Goal: Transaction & Acquisition: Purchase product/service

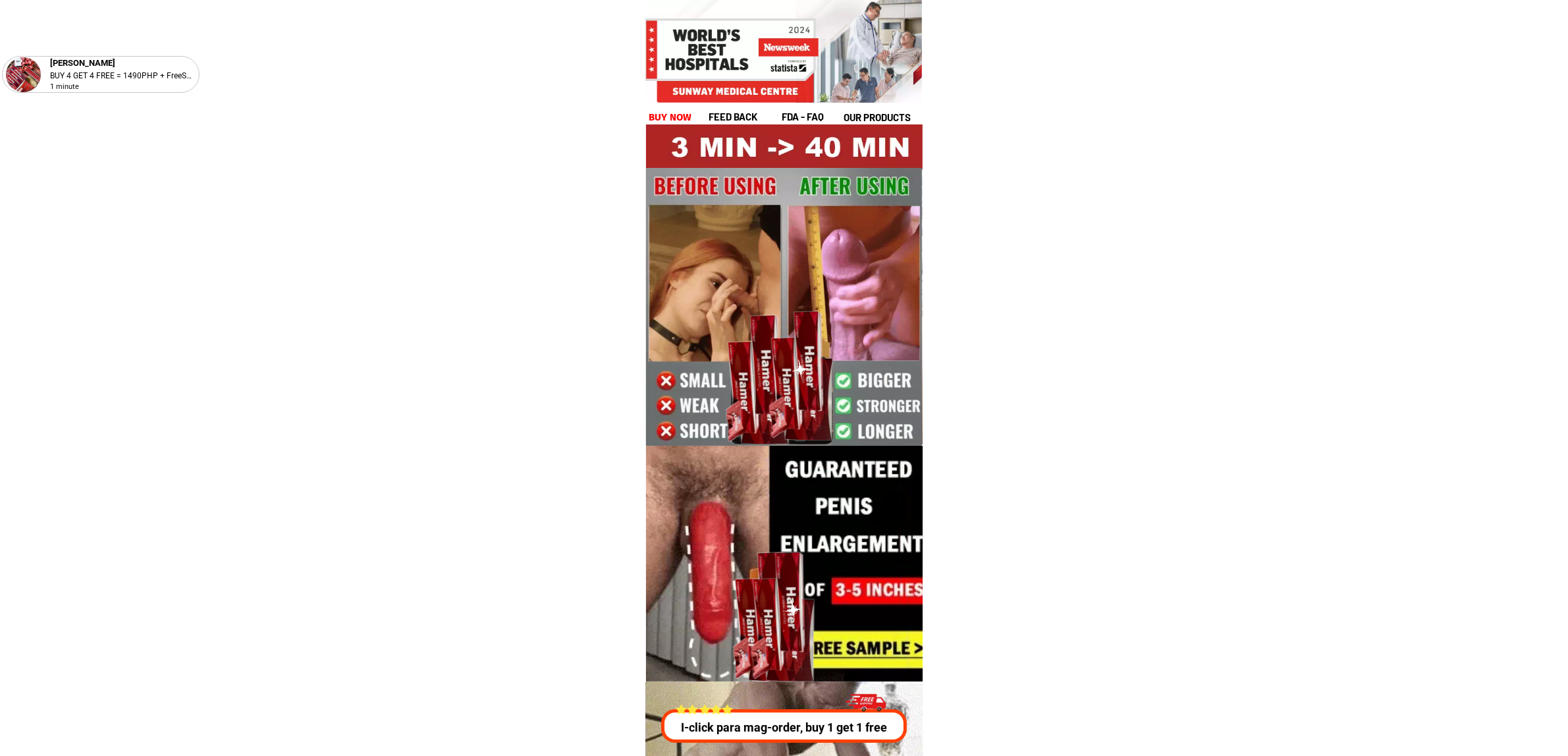
click at [668, 117] on h1 "buy now" at bounding box center [670, 117] width 44 height 15
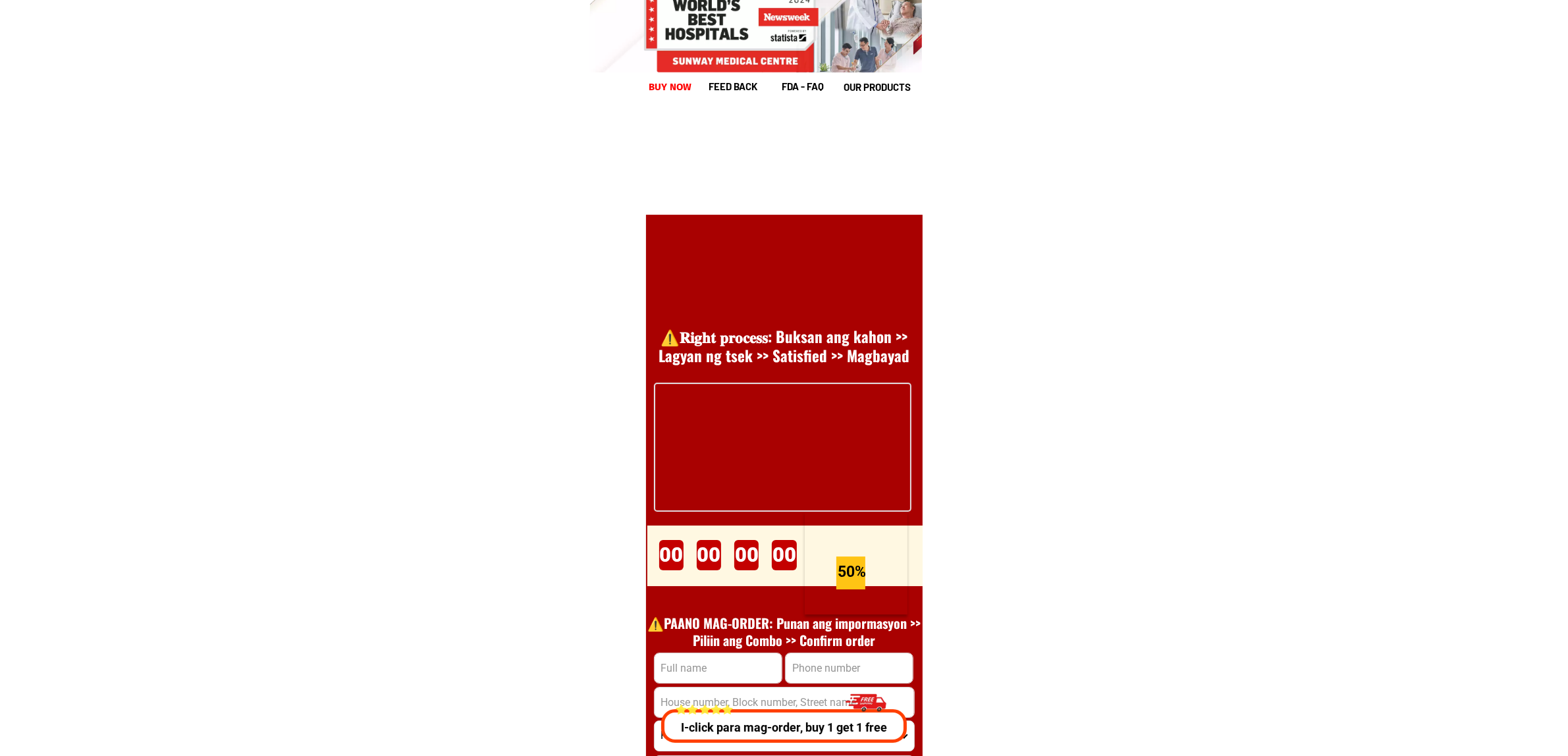
scroll to position [18117, 0]
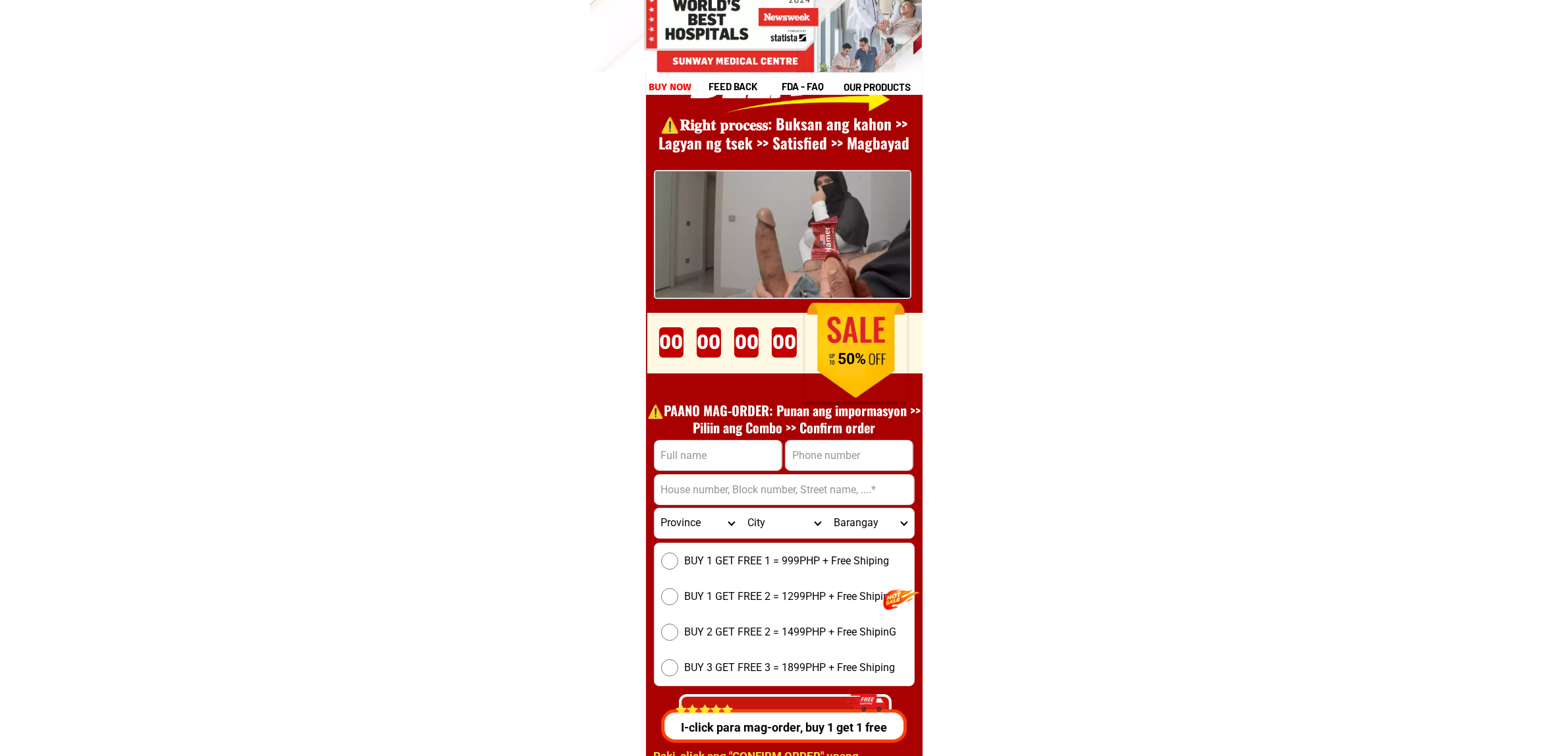
drag, startPoint x: 723, startPoint y: 449, endPoint x: 728, endPoint y: 461, distance: 13.0
click at [723, 449] on input "Input full_name" at bounding box center [718, 455] width 127 height 29
paste input "09156427974"
type input "09156427974"
click at [843, 456] on input "Input phone_number" at bounding box center [849, 455] width 127 height 29
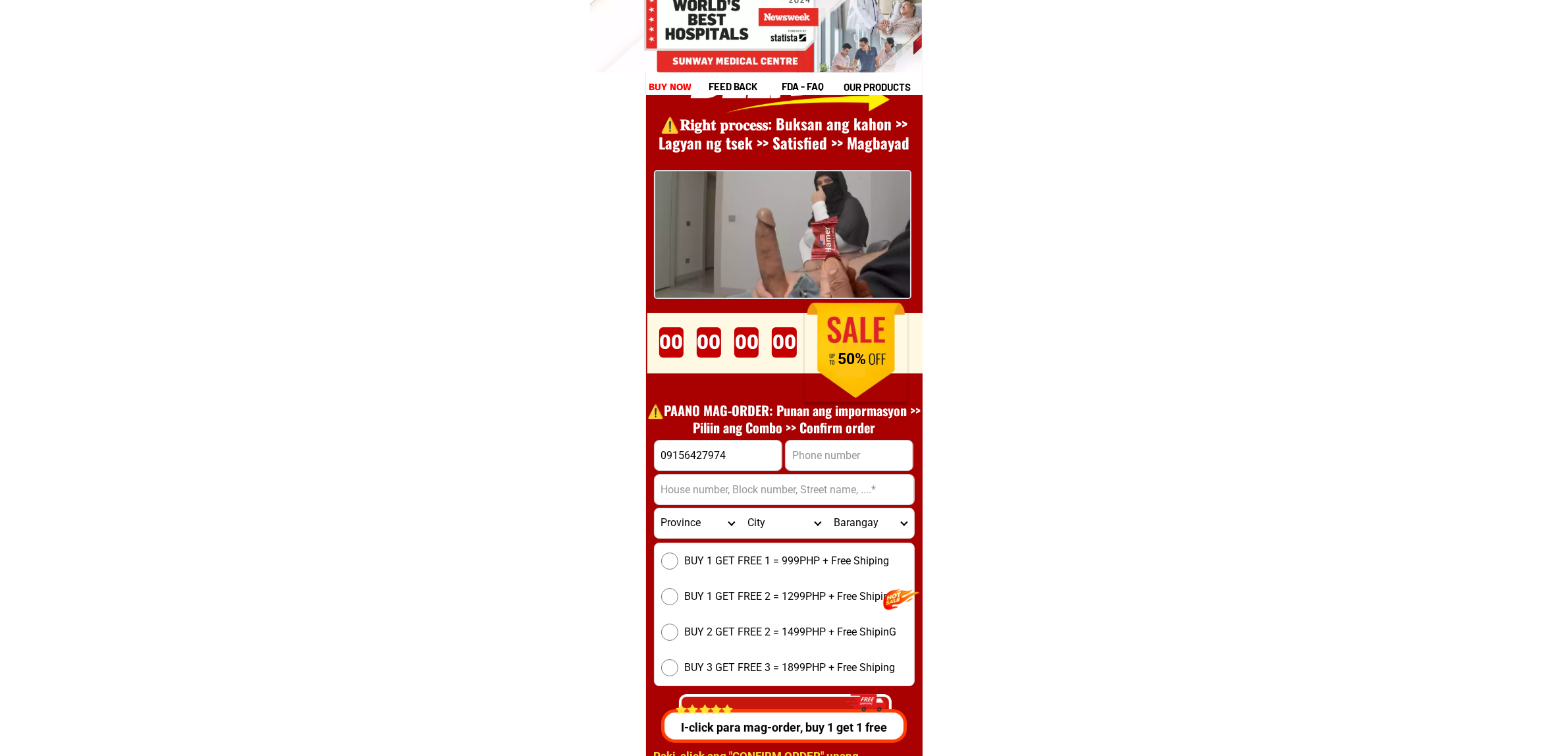
paste input "09156427974"
type input "09156427974"
click at [710, 456] on input "09156427974" at bounding box center [718, 455] width 127 height 29
paste input "[PERSON_NAME],"
type input "[PERSON_NAME],"
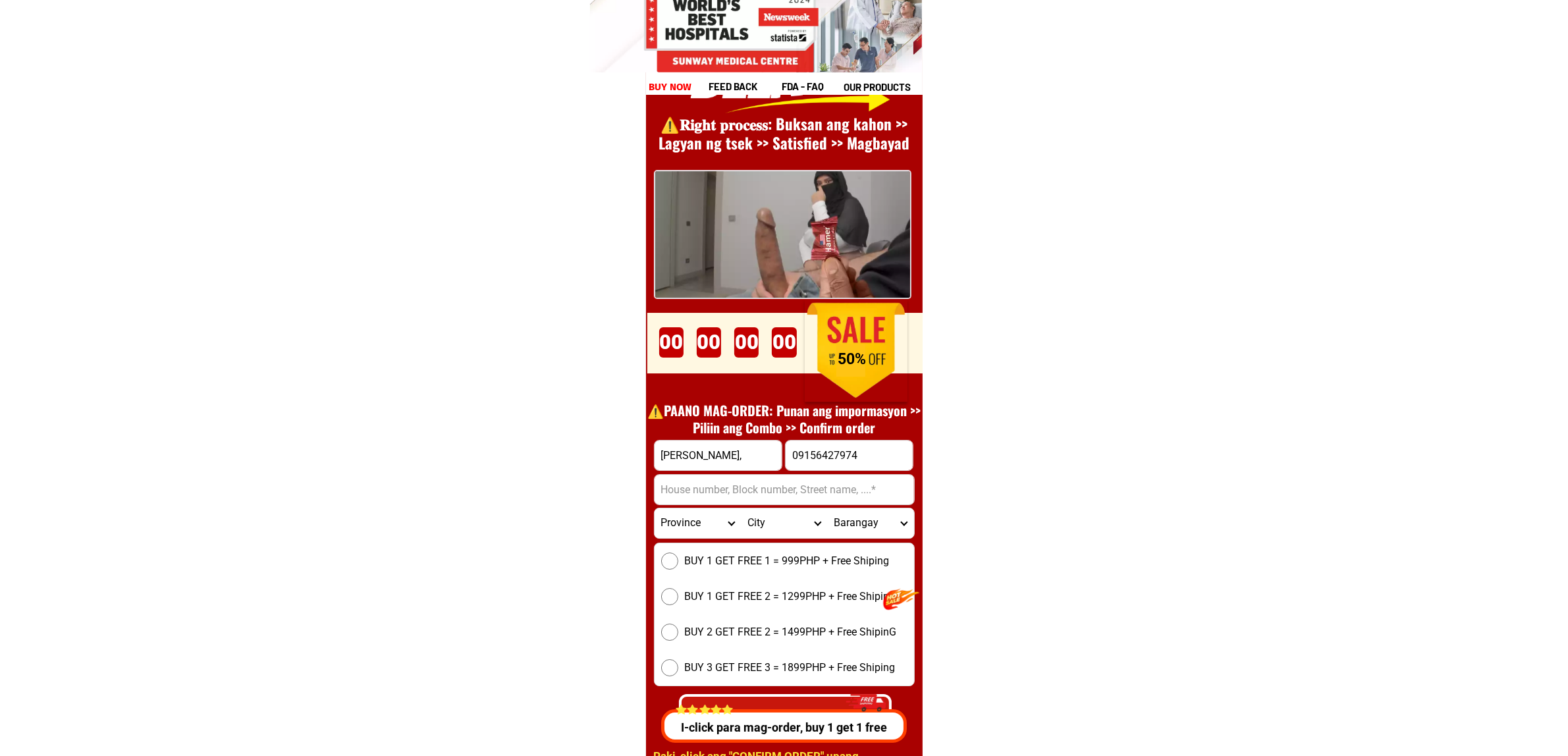
click at [704, 487] on input "Input address" at bounding box center [784, 489] width 259 height 29
paste input "First metro strata 685,nueave, defebrero [GEOGRAPHIC_DATA], [GEOGRAPHIC_DATA]"
type input "First metro strata 685,nueave, defebrero [GEOGRAPHIC_DATA], [GEOGRAPHIC_DATA]"
click at [703, 572] on div "BUY 1 GET FREE 1 = 999PHP + Free Shiping BUY 1 GET FREE 2 = 1299PHP + Free Ship…" at bounding box center [784, 614] width 261 height 143
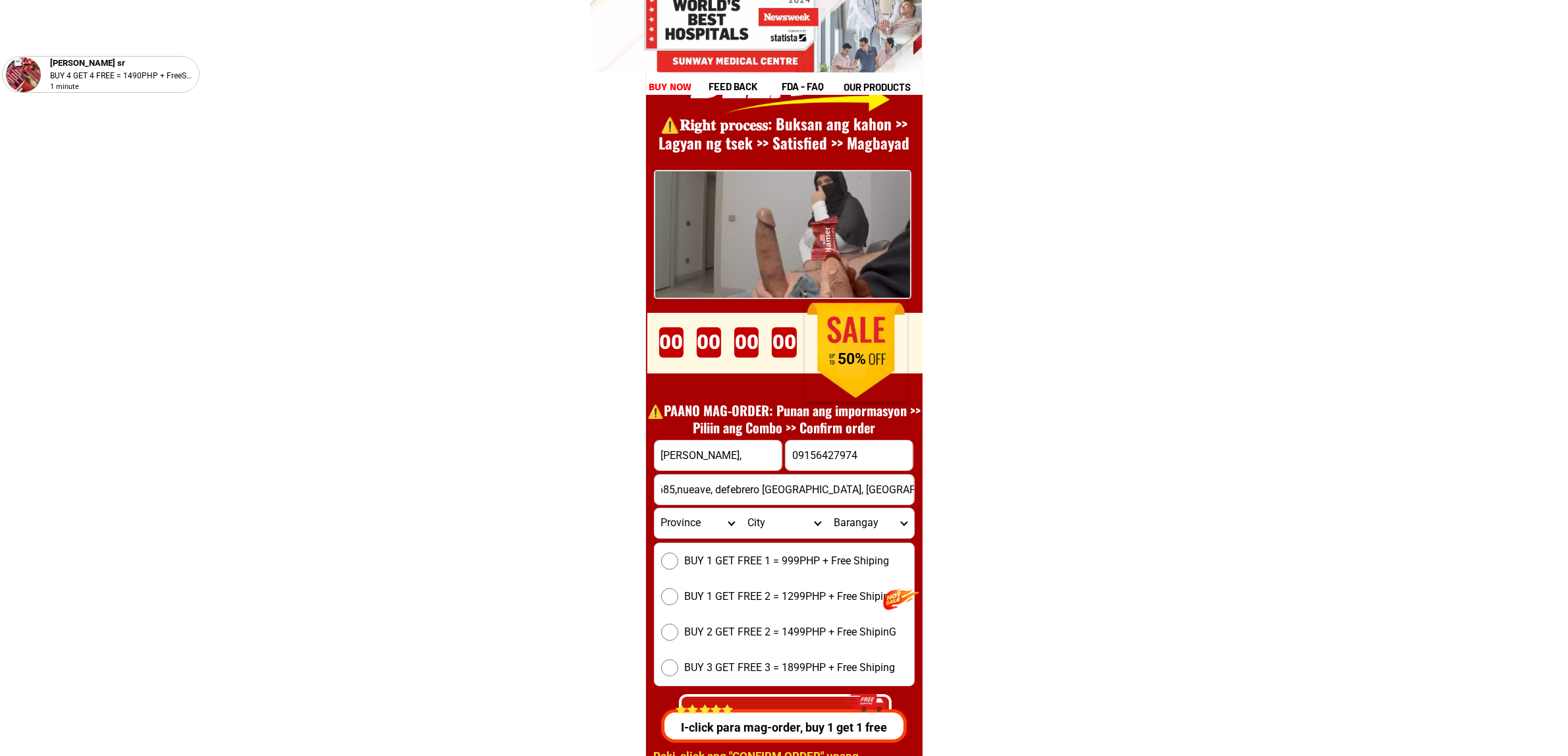
scroll to position [0, 0]
click at [723, 557] on span "BUY 1 GET FREE 1 = 999PHP + Free Shiping" at bounding box center [788, 561] width 205 height 16
click at [679, 557] on input "BUY 1 GET FREE 1 = 999PHP + Free Shiping" at bounding box center [670, 561] width 17 height 17
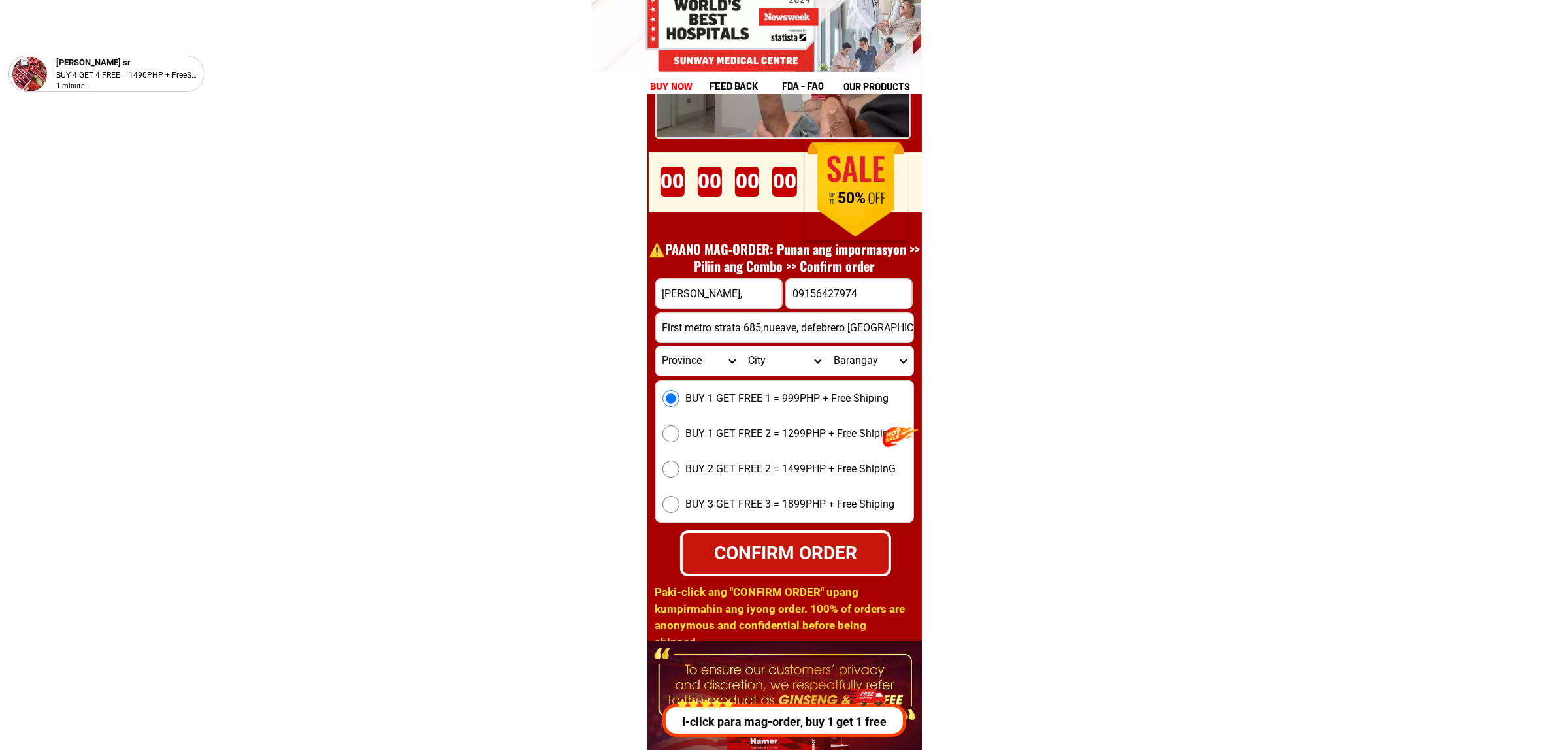
scroll to position [18137, 0]
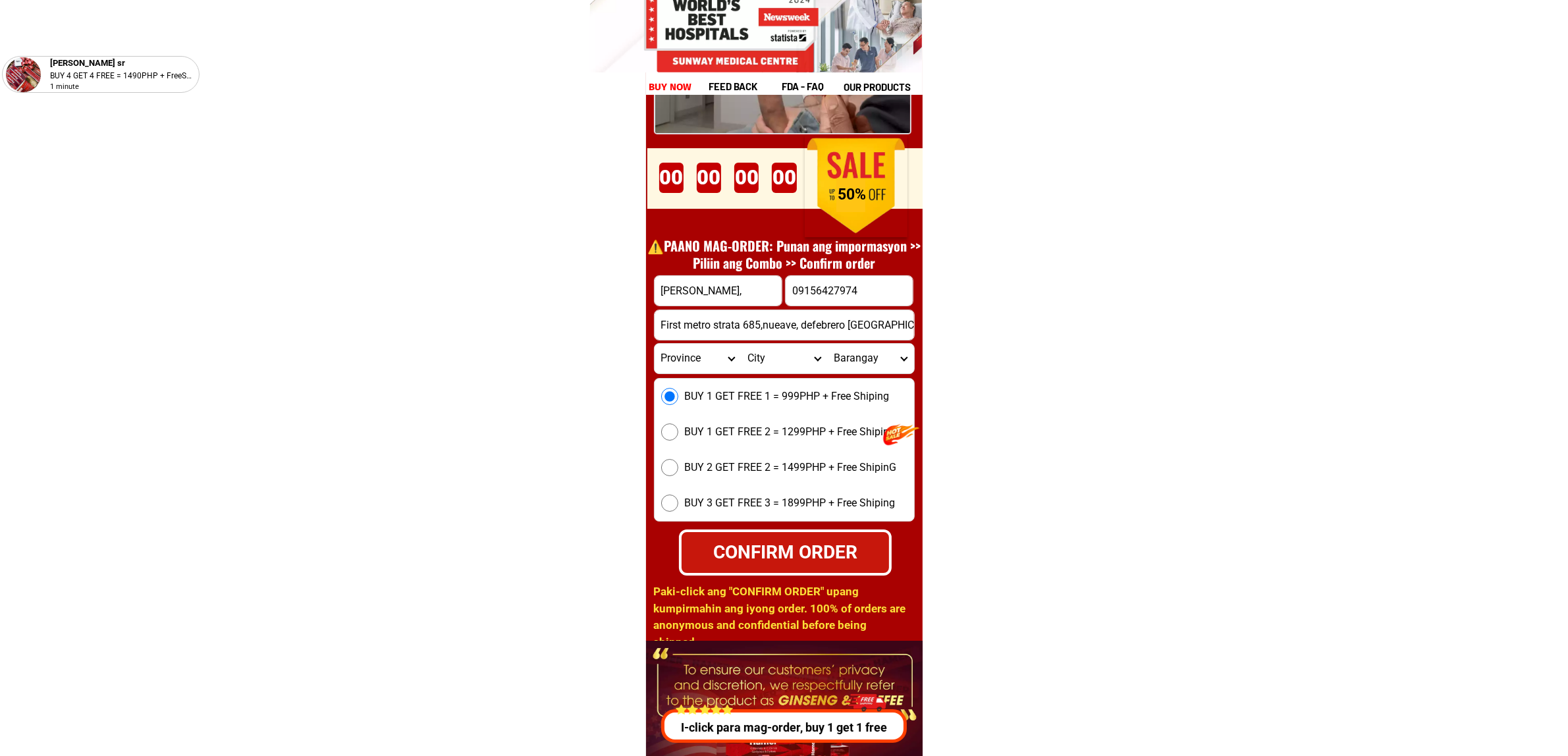
drag, startPoint x: 815, startPoint y: 552, endPoint x: 853, endPoint y: 562, distance: 39.3
click at [814, 552] on div "CONFIRM ORDER" at bounding box center [786, 552] width 208 height 28
radio input "true"
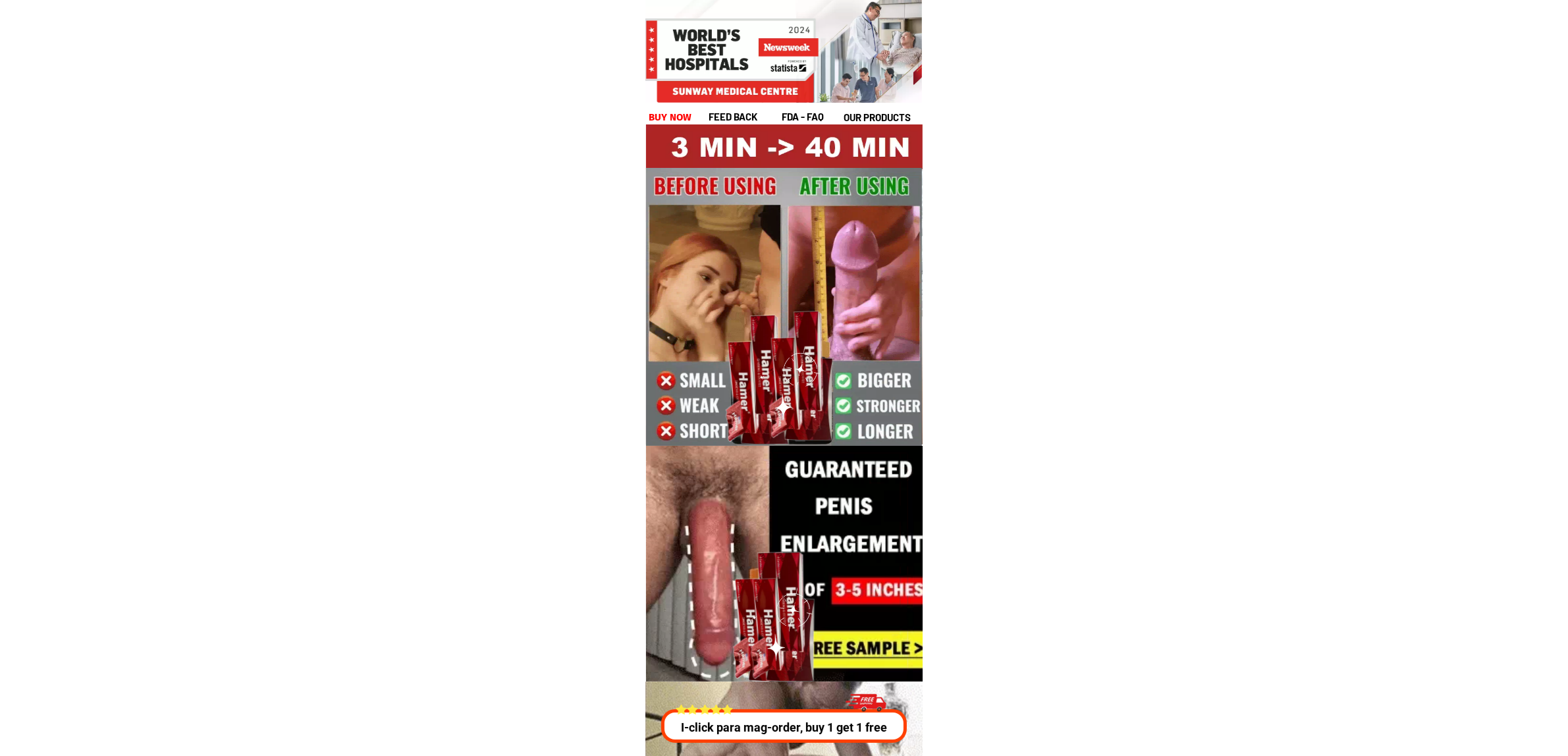
click at [659, 113] on h1 "buy now" at bounding box center [670, 117] width 44 height 15
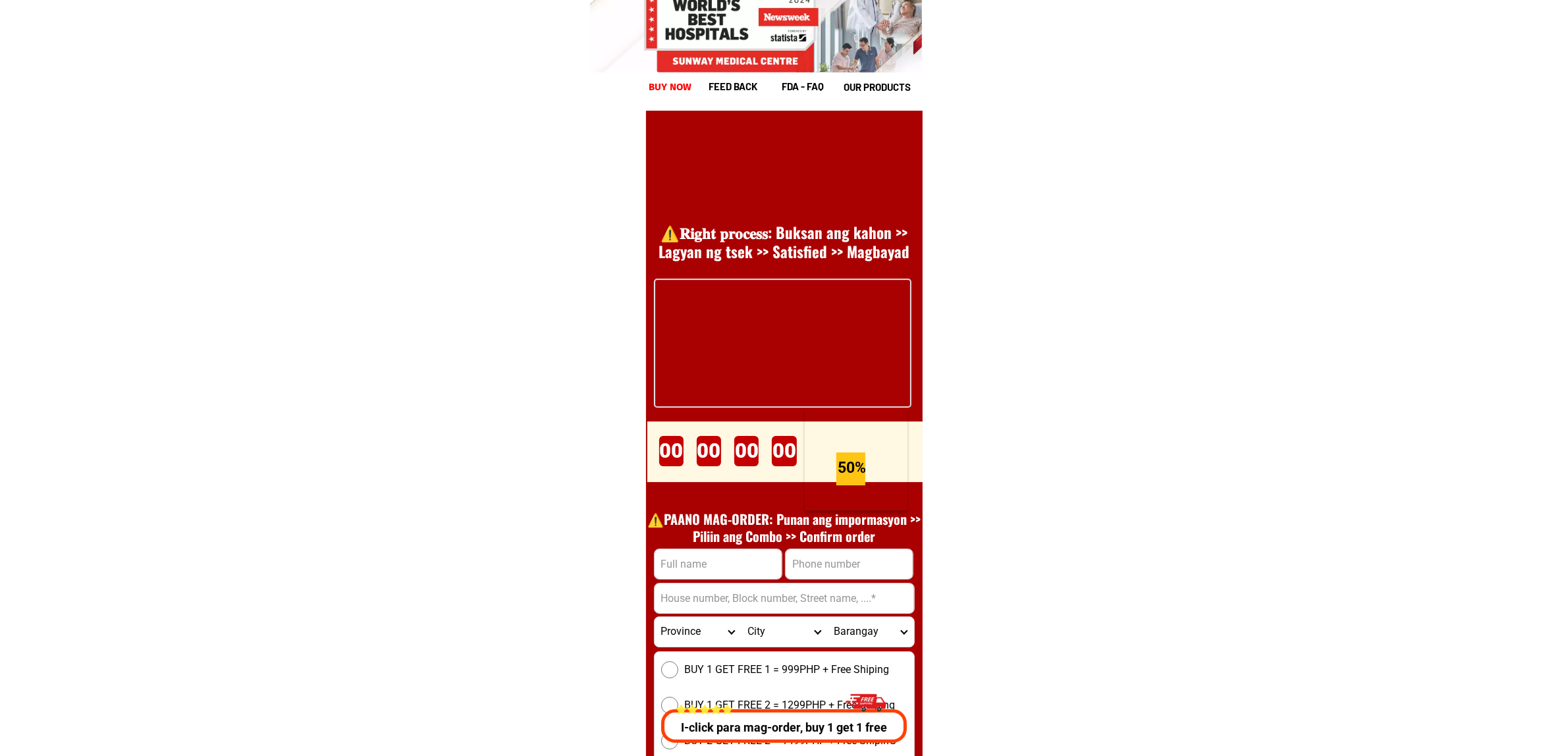
scroll to position [18192, 0]
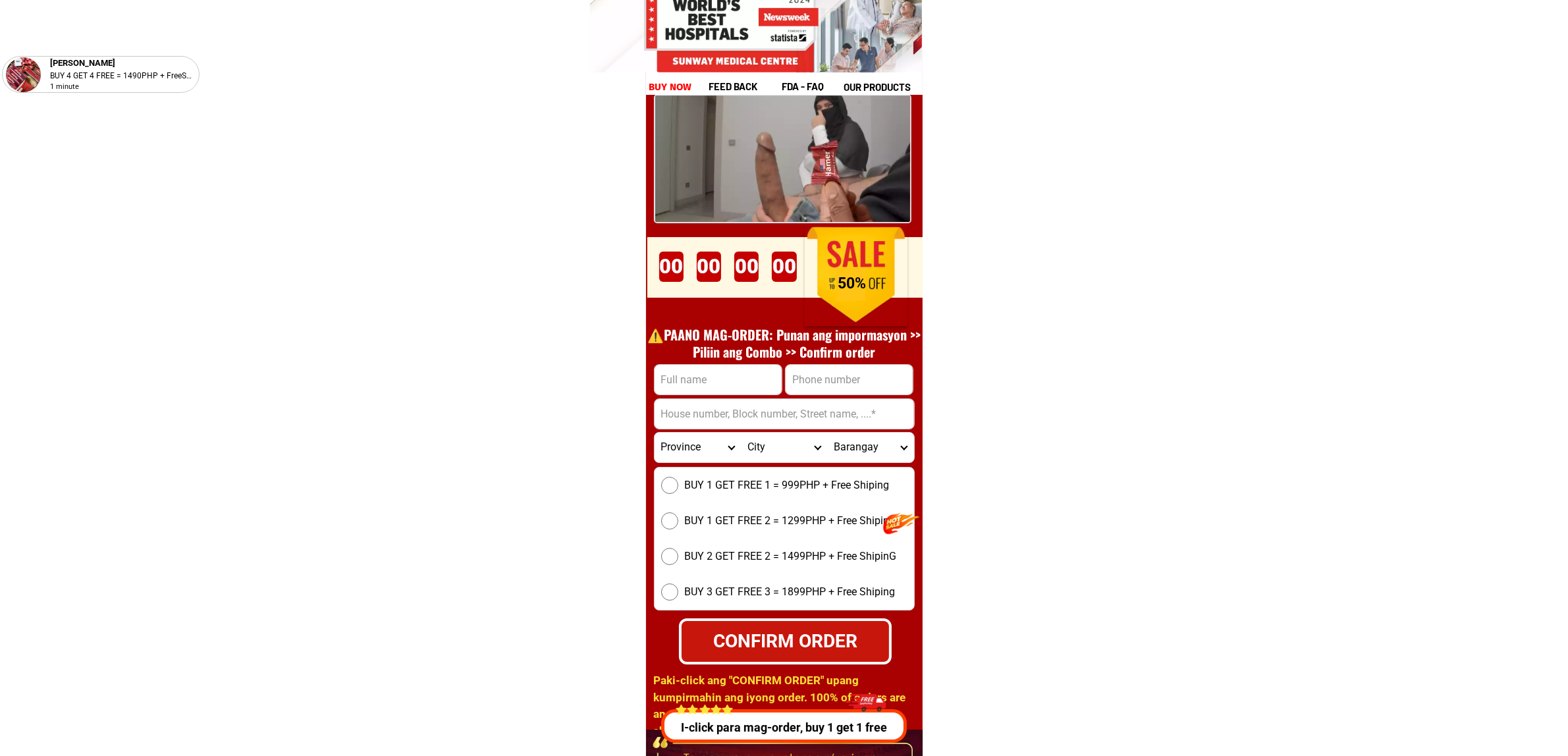
click at [690, 386] on input "Input full_name" at bounding box center [718, 379] width 127 height 29
click at [702, 365] on input "Input full_name" at bounding box center [718, 379] width 127 height 29
paste input "Jun Jun cabrera"
type input "Jun Jun cabrera"
click at [876, 365] on input "Input phone_number" at bounding box center [849, 379] width 127 height 29
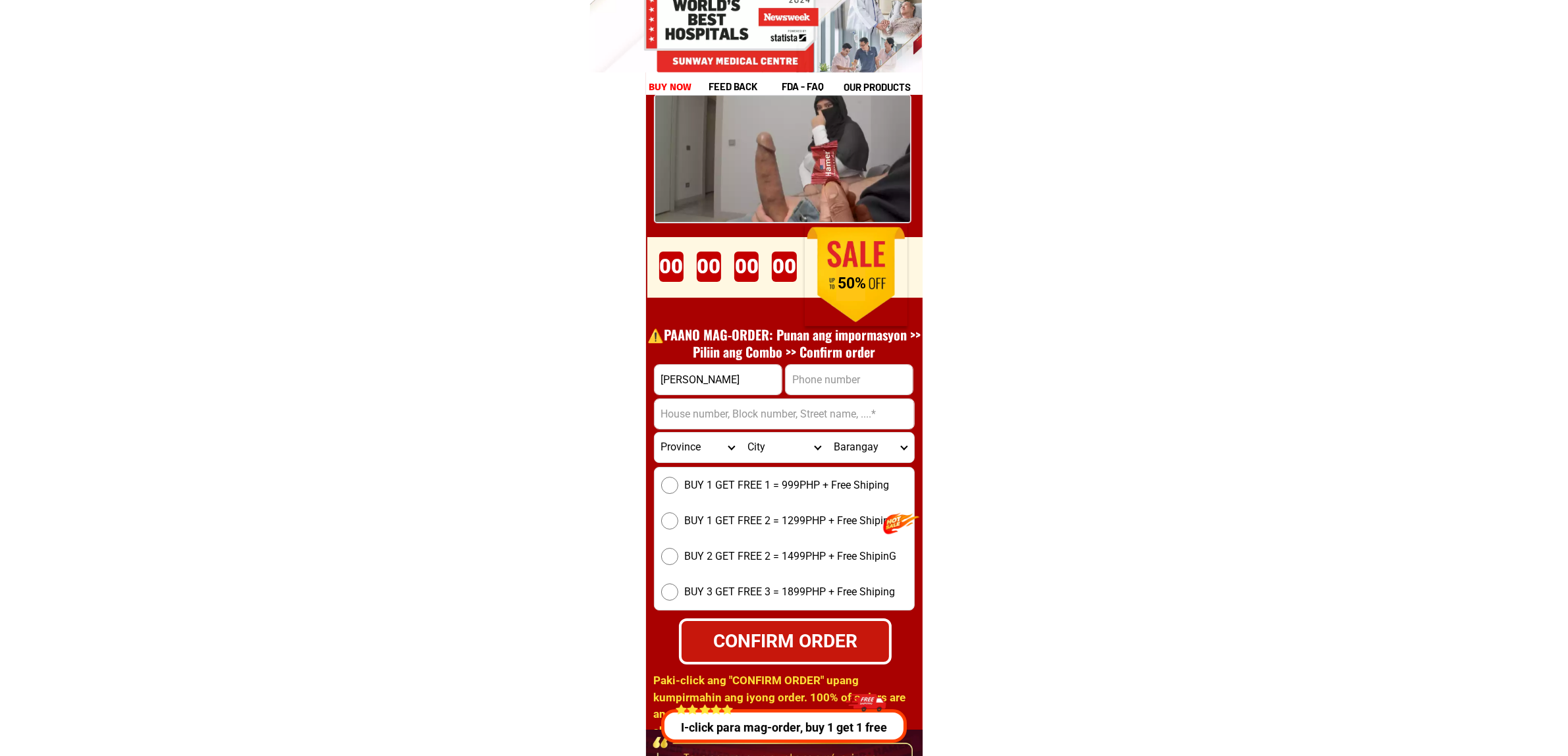
paste input "09701916342"
type input "09701916342"
click at [749, 426] on input "Input address" at bounding box center [784, 413] width 259 height 29
paste input "07turac San Carlos city, Turac, Pangasinan-san-carlos-city, Pangasinan"
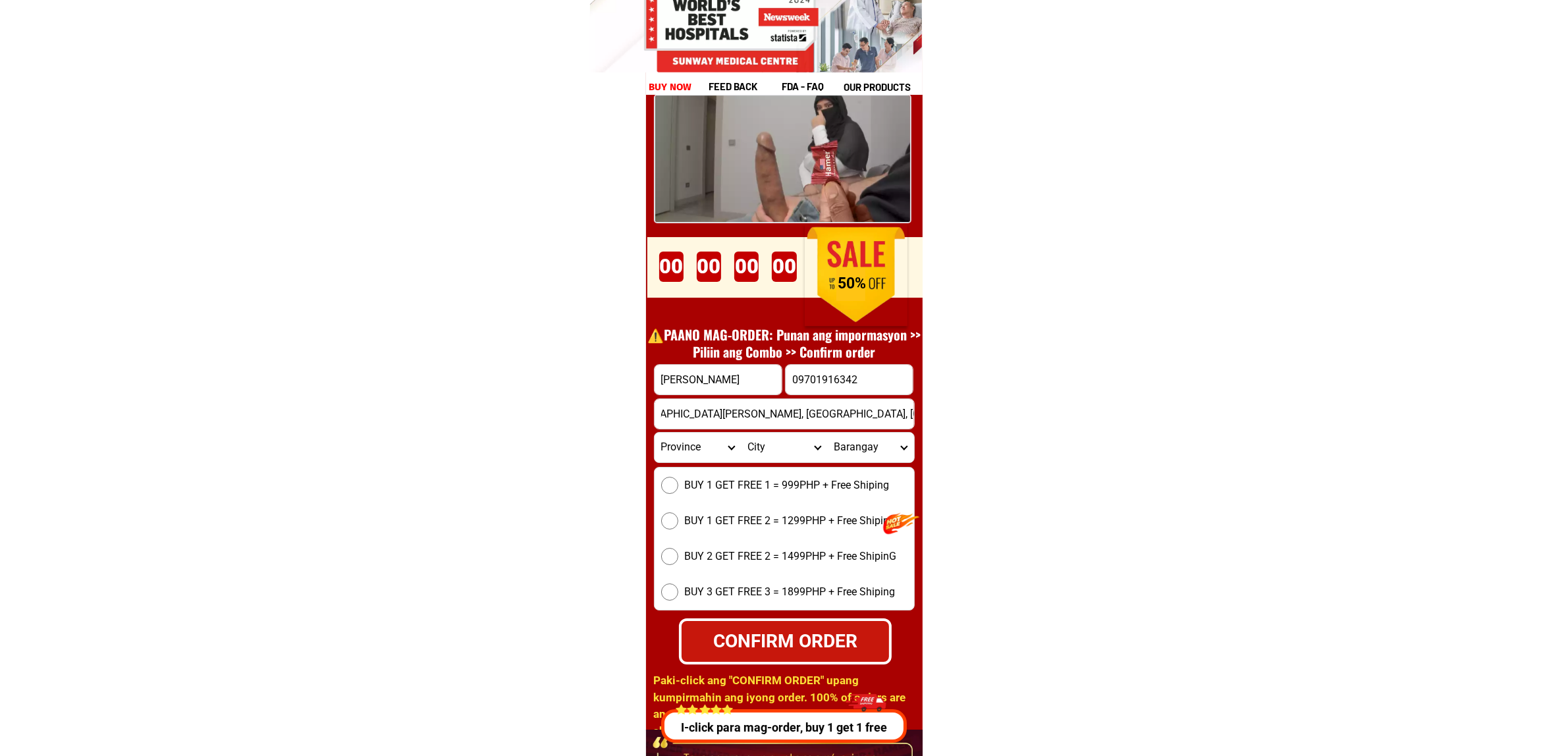
type input "07turac San Carlos city, Turac, Pangasinan-san-carlos-city, Pangasinan"
click at [758, 475] on div "BUY 1 GET FREE 1 = 999PHP + Free Shiping BUY 1 GET FREE 2 = 1299PHP + Free Ship…" at bounding box center [784, 538] width 261 height 143
click at [717, 478] on span "BUY 1 GET FREE 1 = 999PHP + Free Shiping" at bounding box center [788, 485] width 205 height 16
click at [679, 478] on input "BUY 1 GET FREE 1 = 999PHP + Free Shiping" at bounding box center [670, 485] width 17 height 17
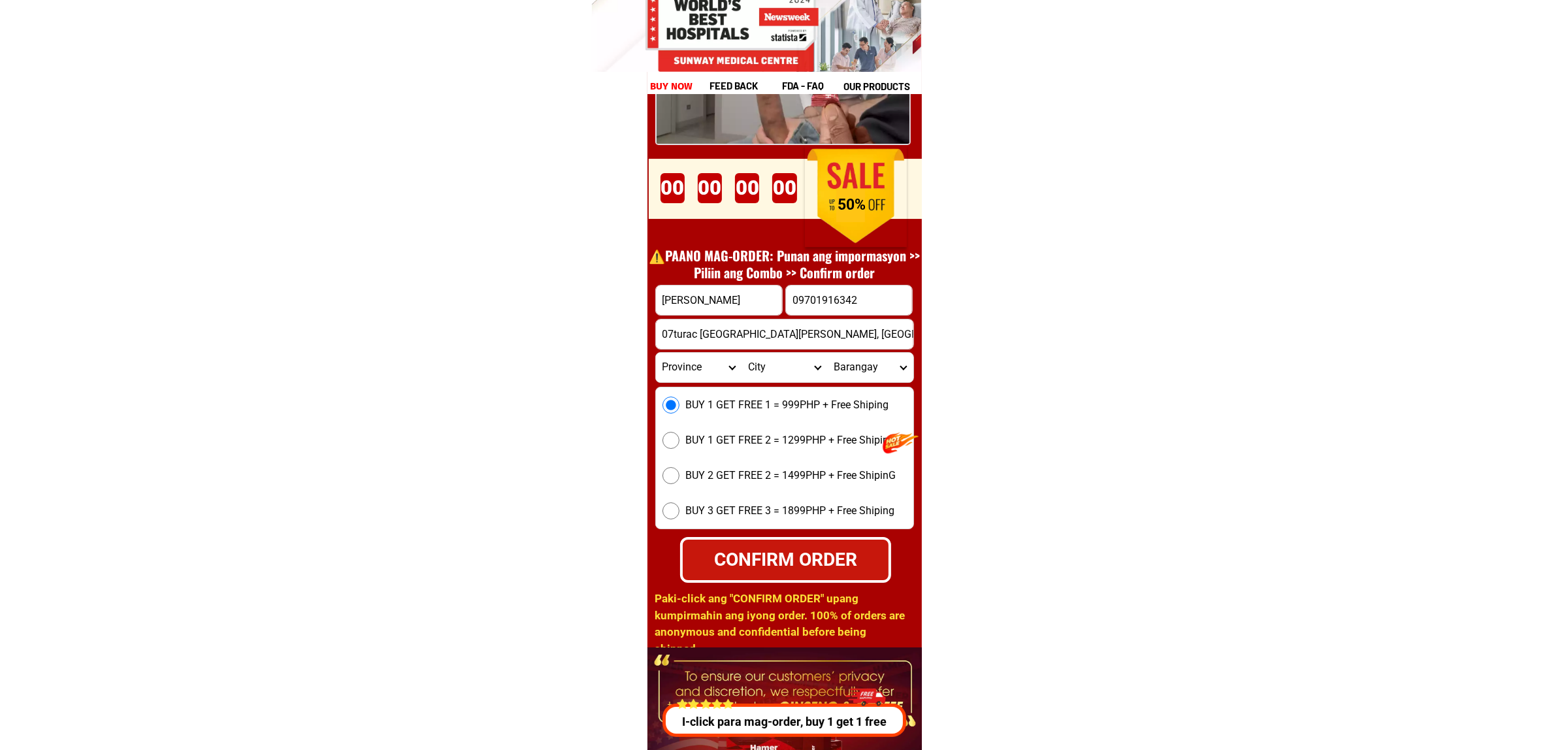
scroll to position [18130, 0]
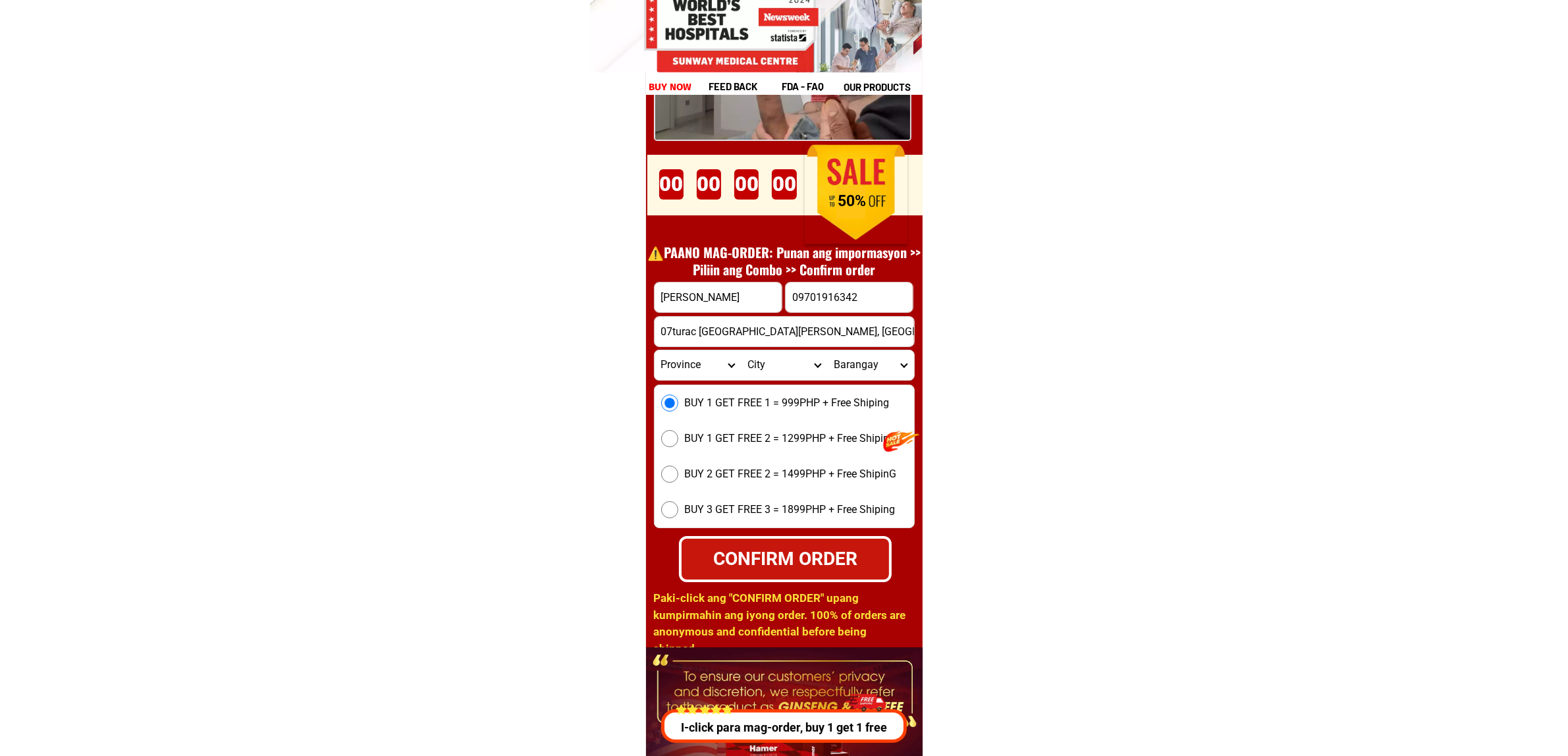
click at [840, 550] on div "CONFIRM ORDER" at bounding box center [786, 559] width 208 height 28
radio input "true"
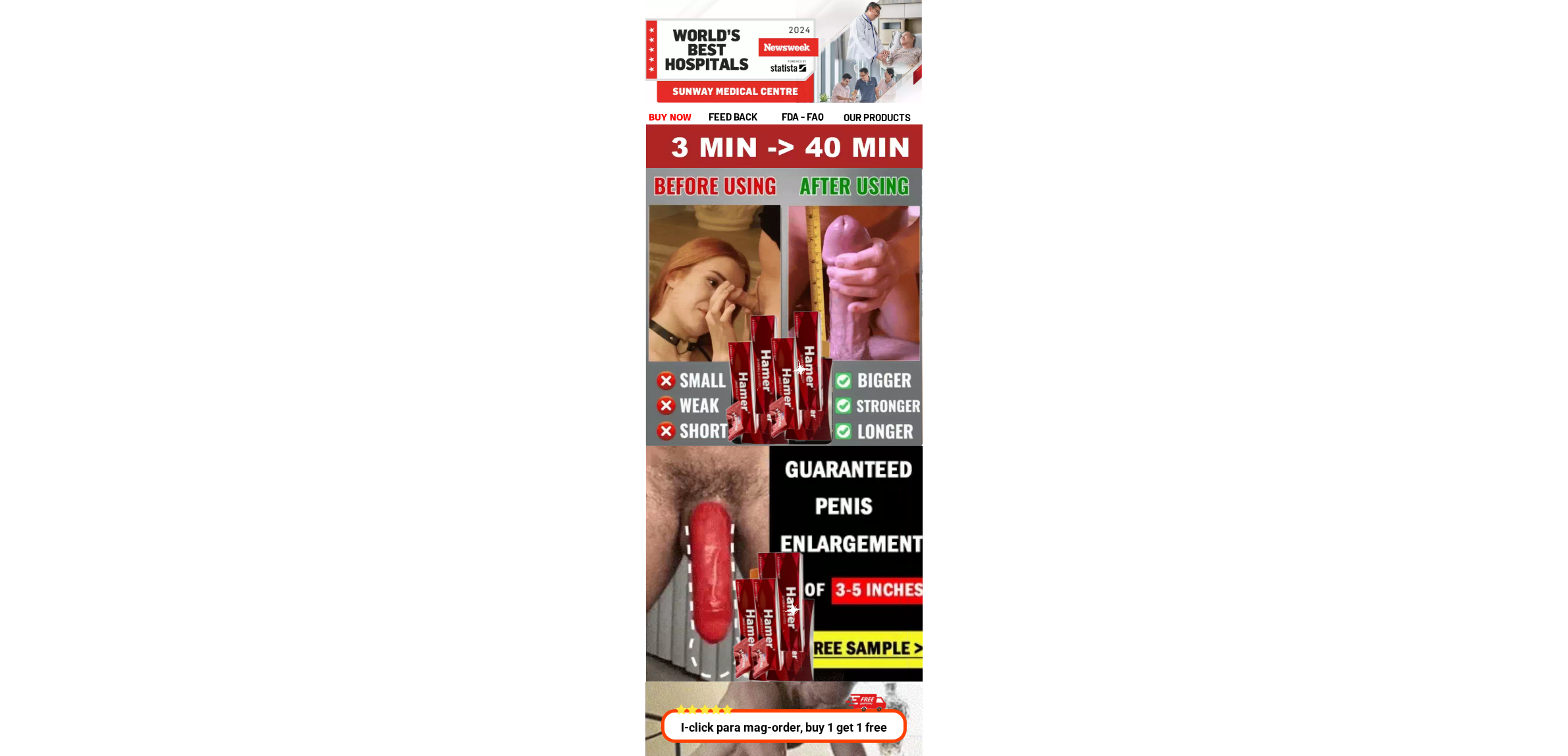
drag, startPoint x: 679, startPoint y: 97, endPoint x: 682, endPoint y: 108, distance: 11.4
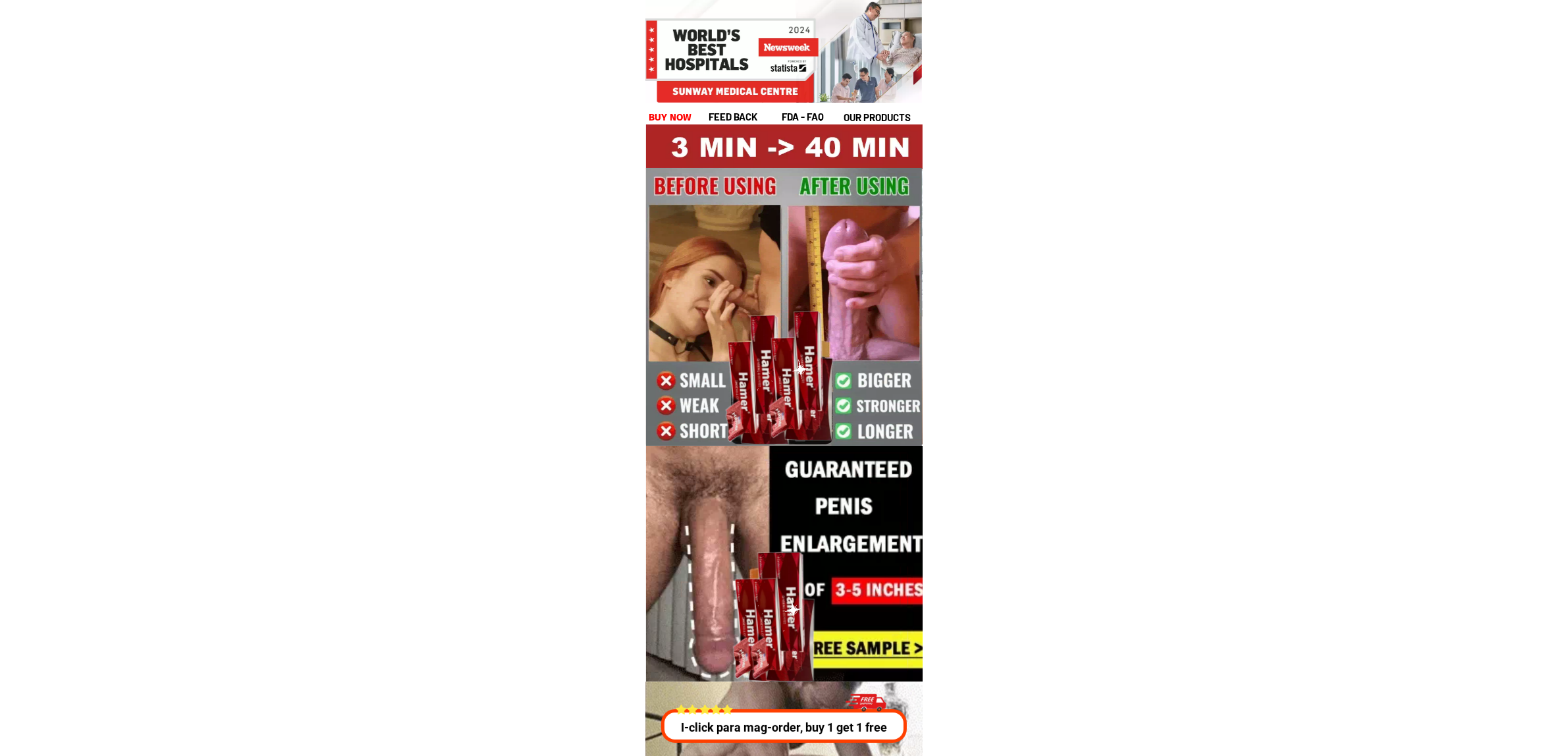
click at [680, 105] on div "Martin awingan BUY 4 GET 4 FREE = 1490PHP + FreeShip 1 minute feed back fda - F…" at bounding box center [784, 77] width 276 height 95
click at [682, 109] on div "feed back fda - FAQ our products buy now" at bounding box center [784, 117] width 272 height 15
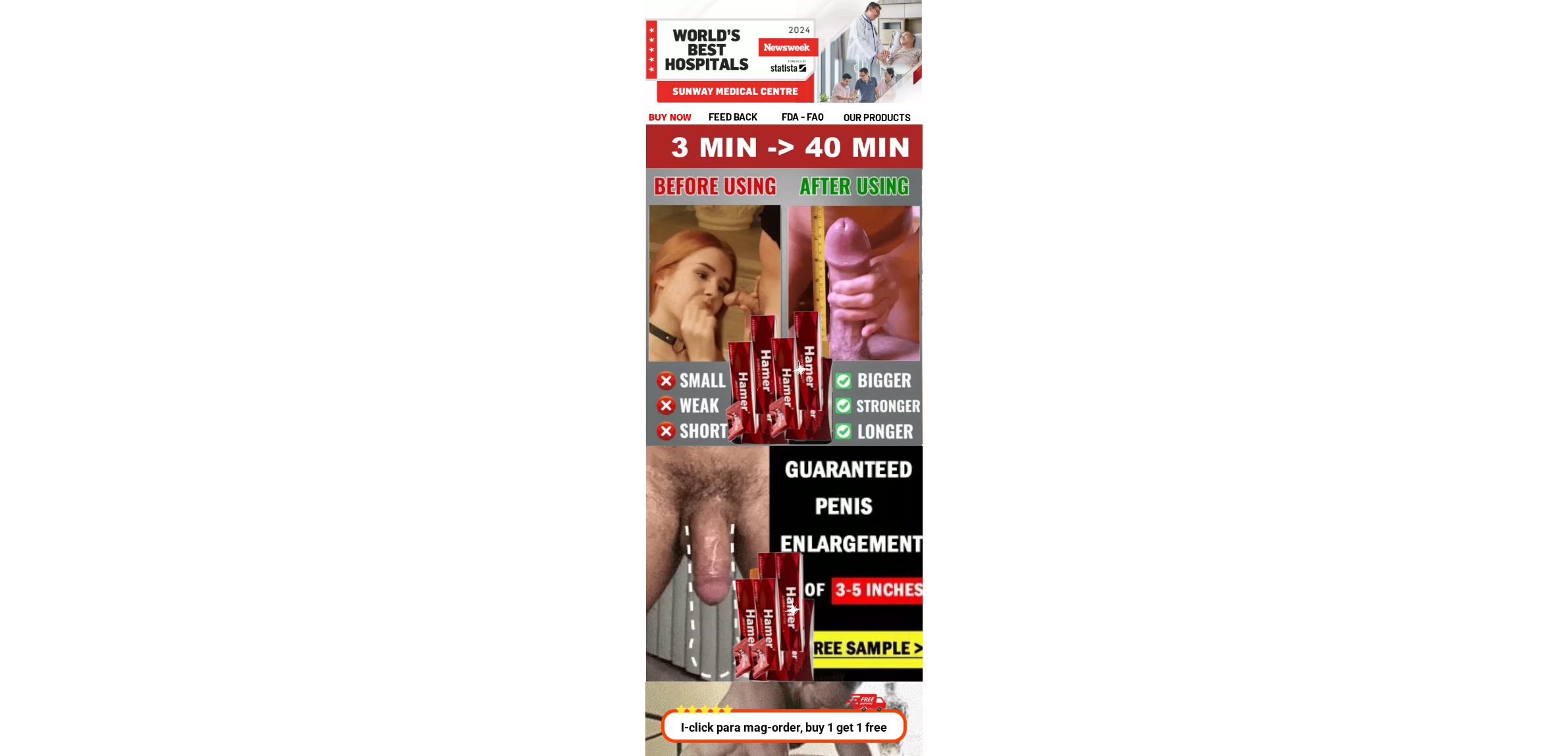
click at [685, 113] on h1 "buy now" at bounding box center [670, 117] width 44 height 15
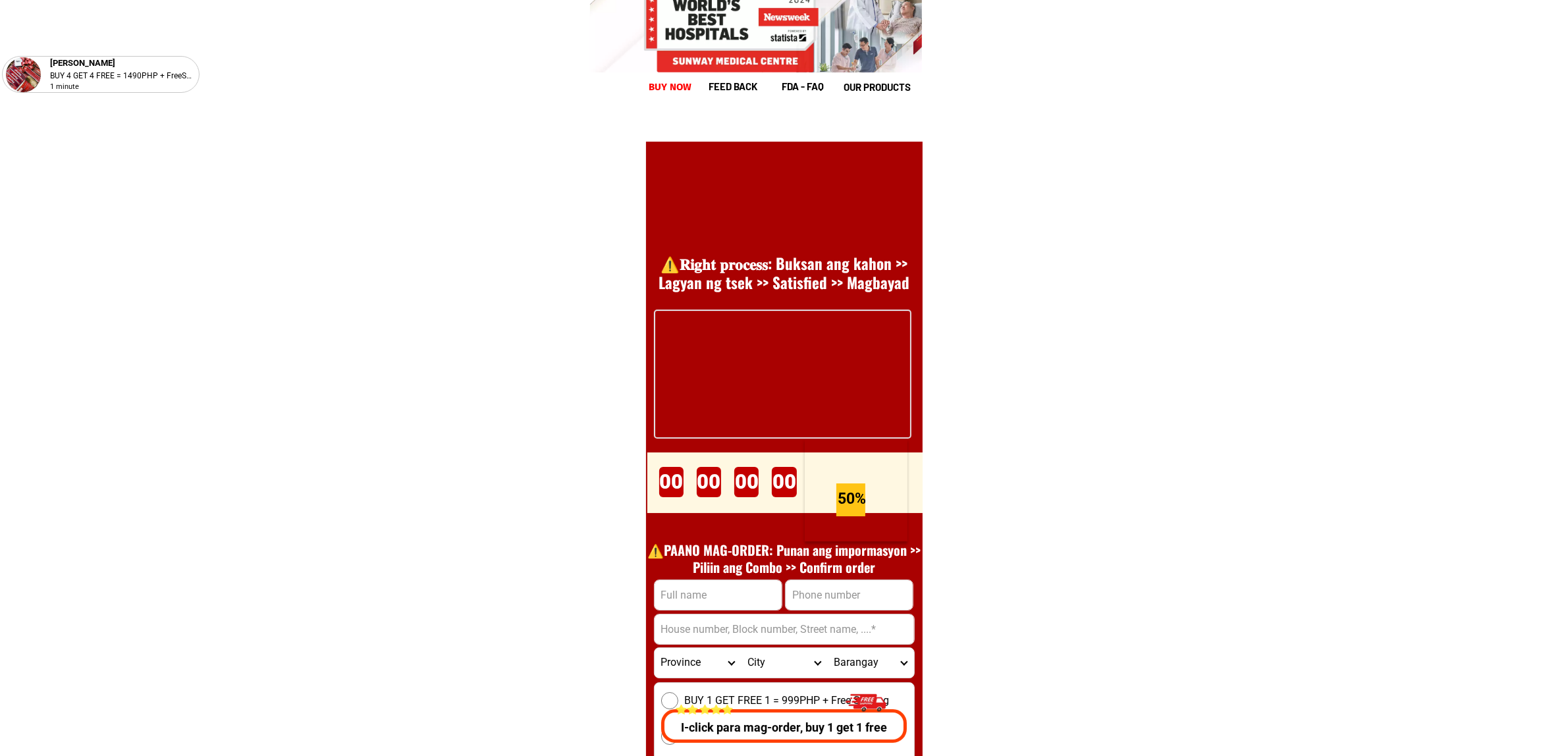
scroll to position [18117, 0]
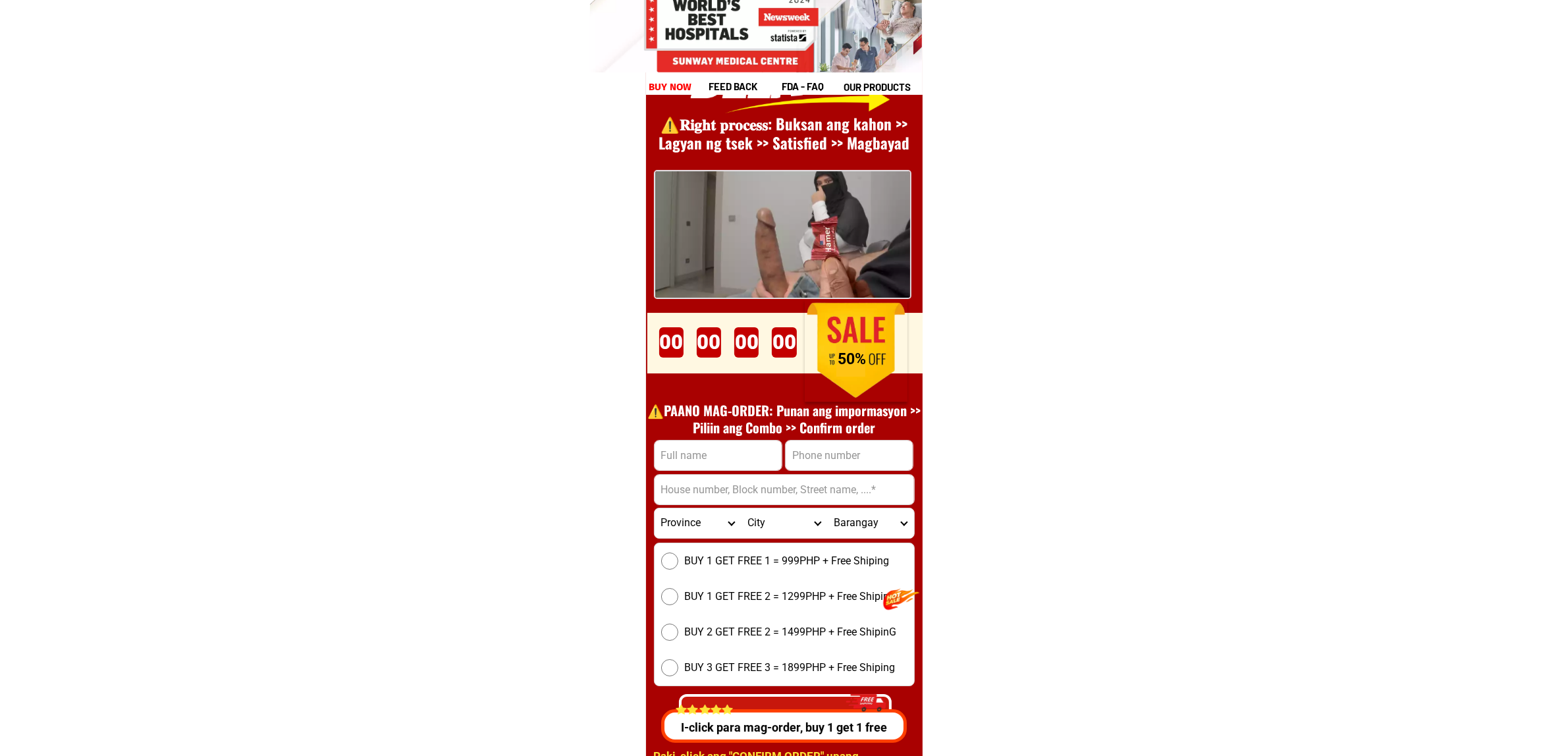
click at [844, 456] on input "Input phone_number" at bounding box center [849, 455] width 127 height 29
paste input "0967 466 7278"
click at [843, 455] on input "0967 466 7278" at bounding box center [849, 455] width 127 height 29
type input "09674667278"
click at [756, 485] on input "Input address" at bounding box center [784, 489] width 259 height 29
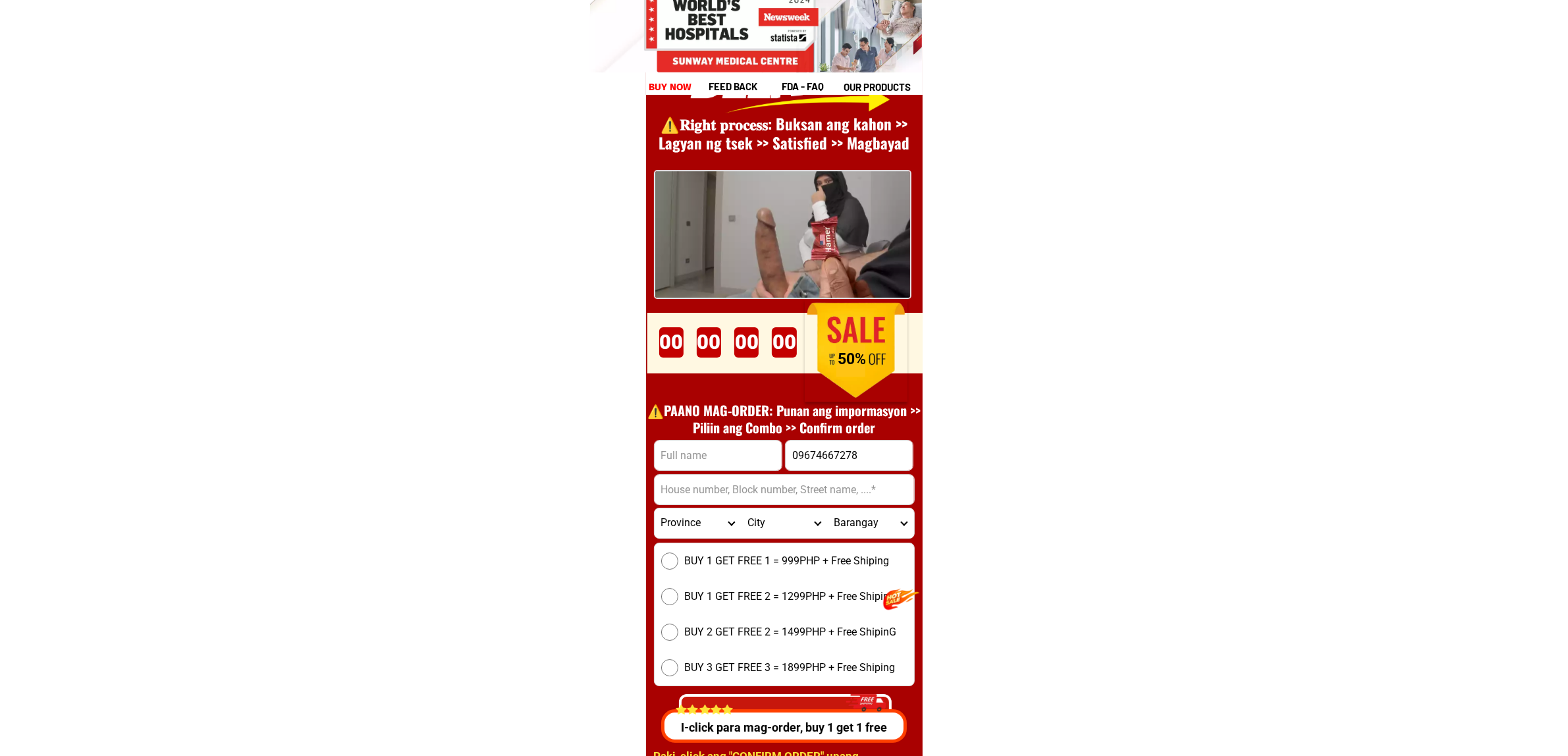
paste input "N/a zone-3 barangay yapak Malay aklan""
type input "N/a zone-3 barangay yapak Malay aklan"
drag, startPoint x: 708, startPoint y: 446, endPoint x: 713, endPoint y: 452, distance: 7.8
click at [708, 446] on input "Input full_name" at bounding box center [718, 455] width 127 height 29
paste input "John rex c. nacuray"
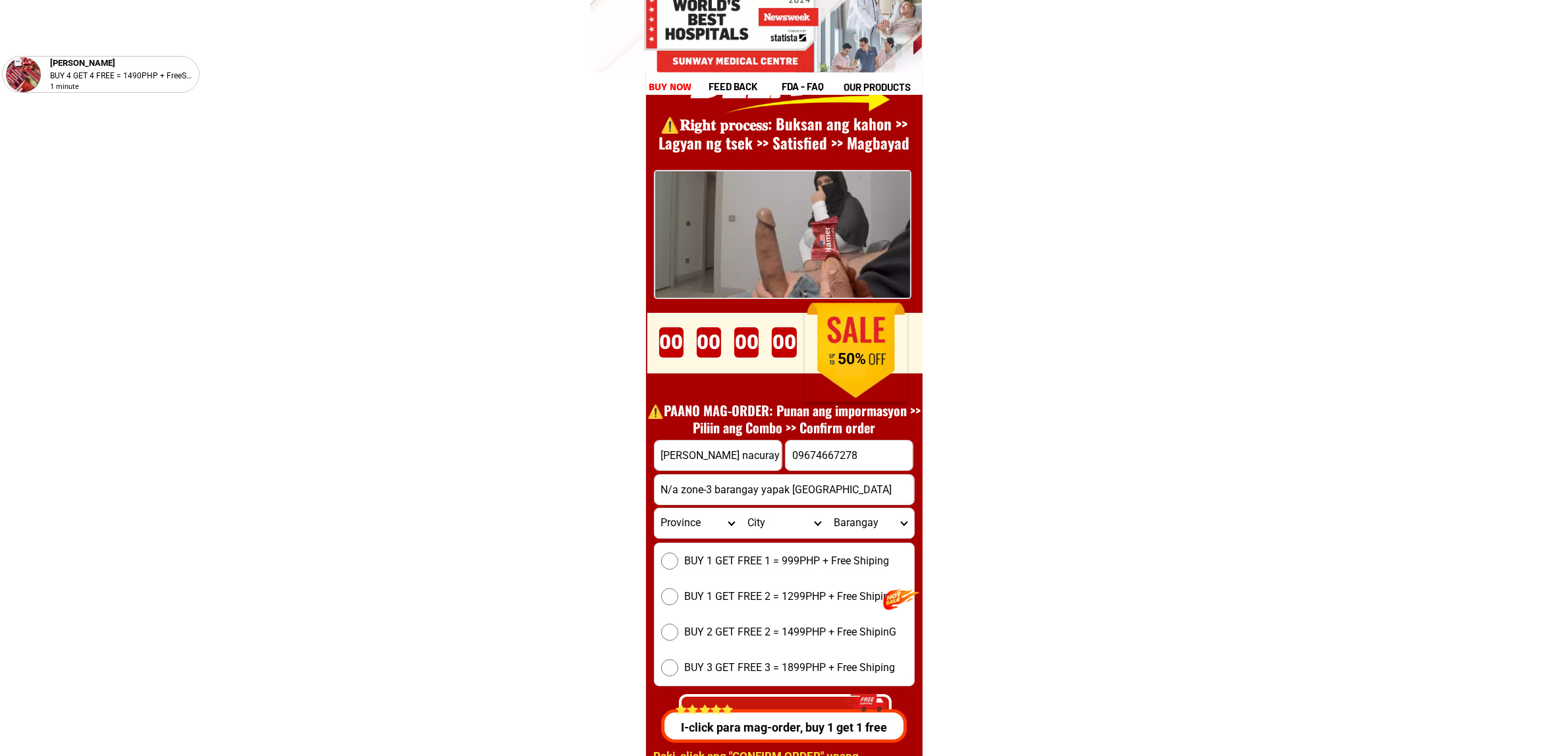
type input "John rex c. nacuray"
click at [700, 553] on span "BUY 1 GET FREE 1 = 999PHP + Free Shiping" at bounding box center [788, 561] width 205 height 16
click at [679, 553] on input "BUY 1 GET FREE 1 = 999PHP + Free Shiping" at bounding box center [670, 561] width 17 height 17
radio input "true"
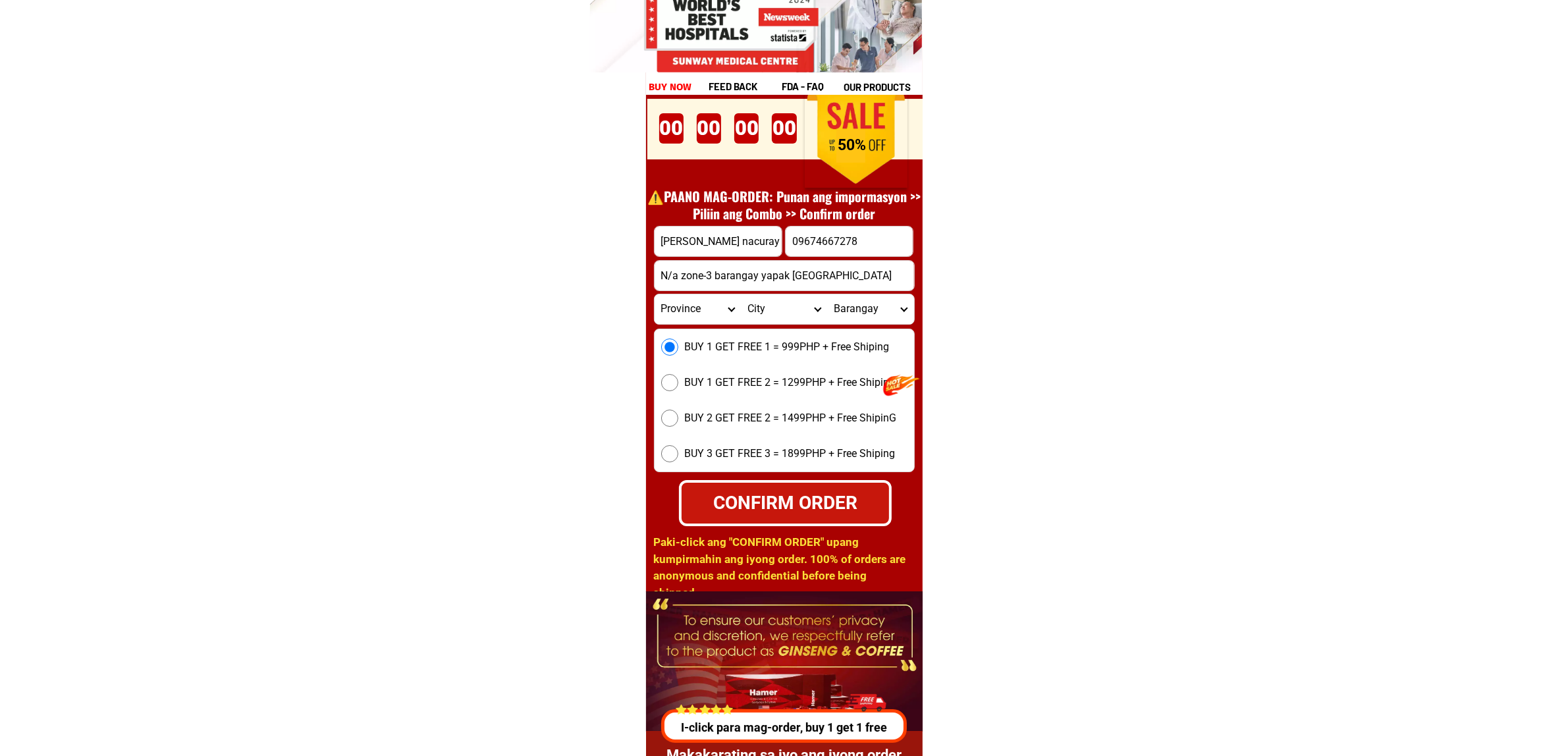
scroll to position [18364, 0]
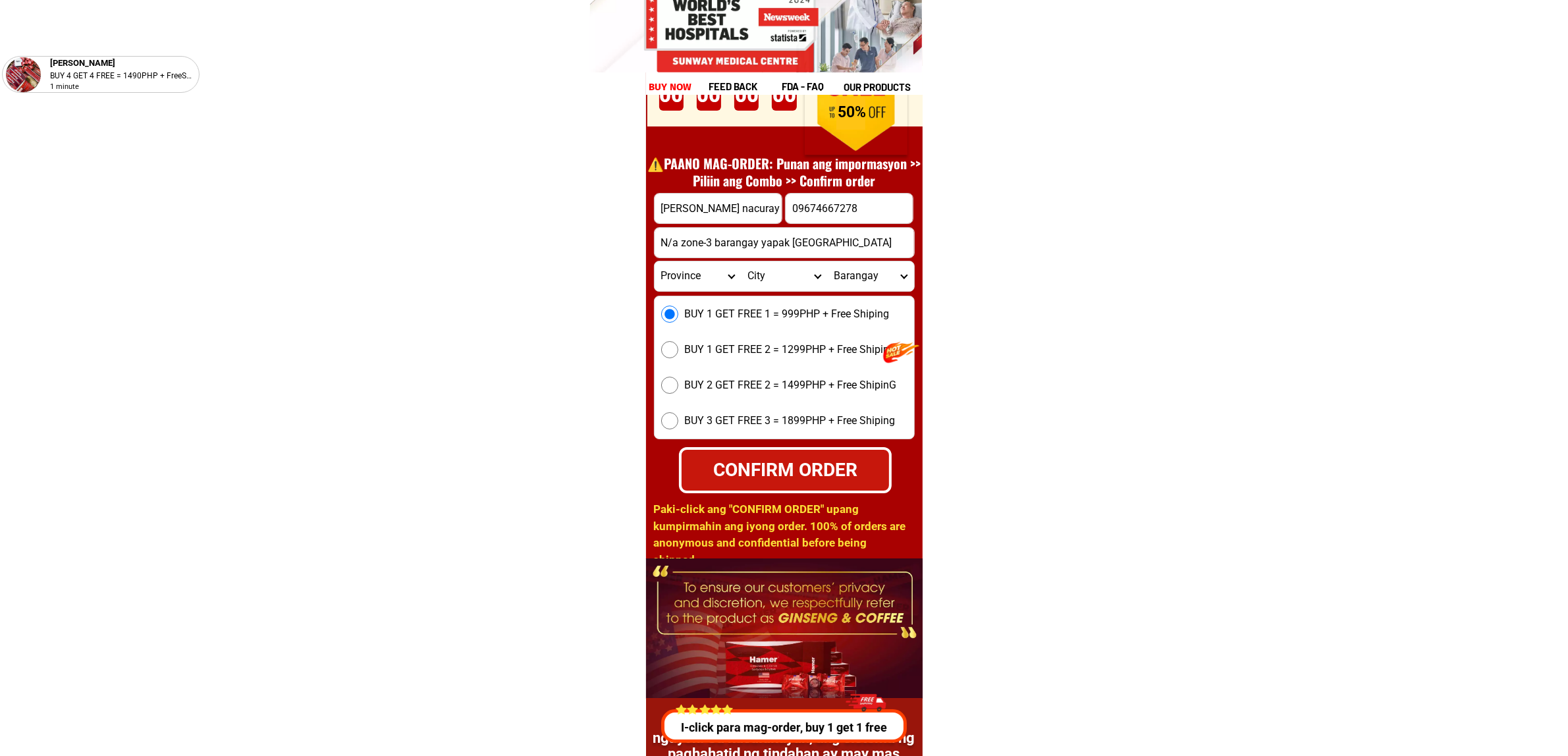
click at [686, 278] on select "Province Abra Agusan-del-norte Agusan-del-sur Aklan Albay Antique Apayao Aurora…" at bounding box center [698, 276] width 86 height 29
select select "63_595"
click at [655, 261] on select "Province Abra Agusan-del-norte Agusan-del-sur Aklan Albay Antique Apayao Aurora…" at bounding box center [698, 276] width 86 height 29
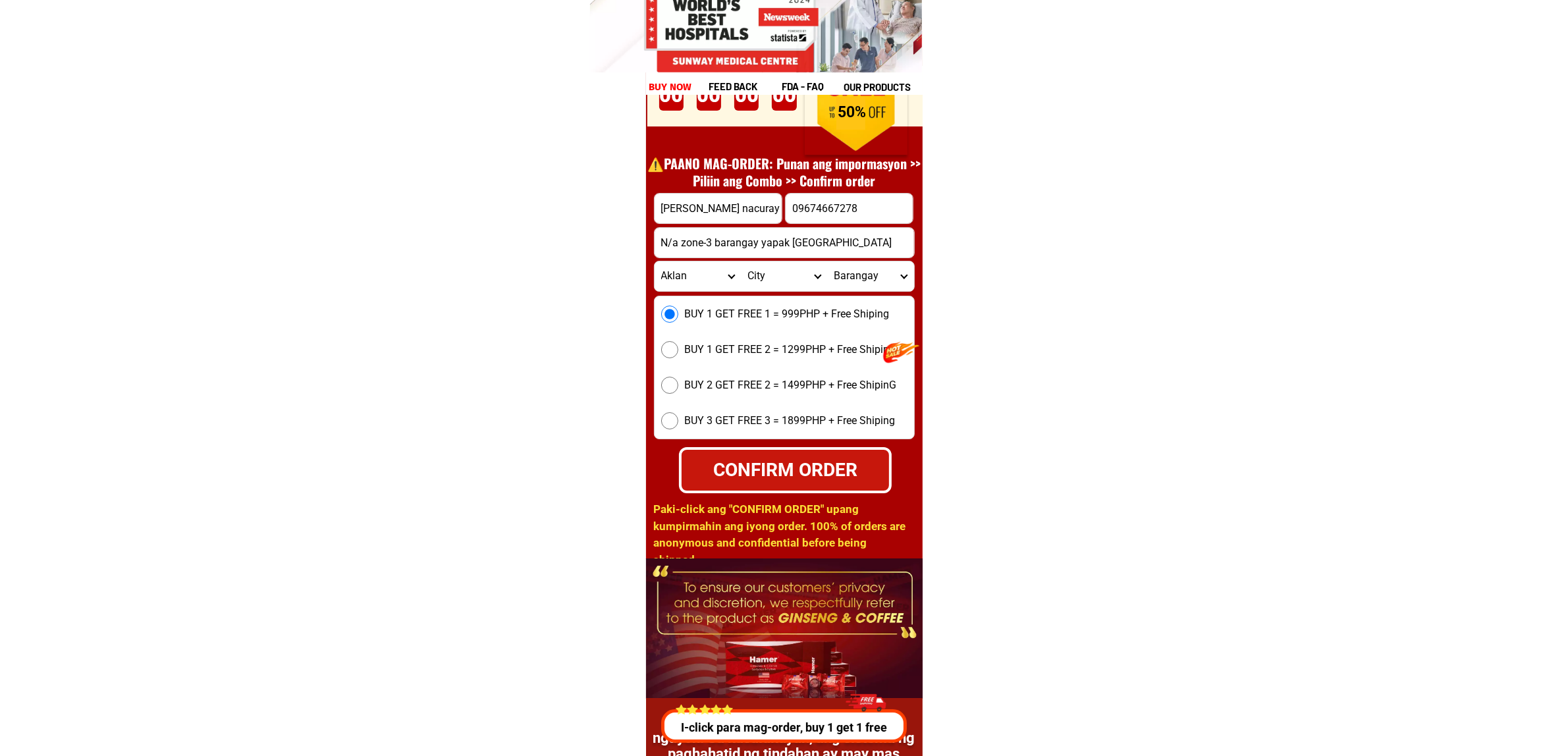
click at [769, 272] on select "City Aklan-balete Aklan-banga Aklan-malinao Altavas Batan Buruanga Ibajay Kalib…" at bounding box center [784, 276] width 86 height 29
select select "63_5959206"
click at [741, 261] on select "City Aklan-balete Aklan-banga Aklan-malinao Altavas Batan Buruanga Ibajay Kalib…" at bounding box center [784, 276] width 86 height 29
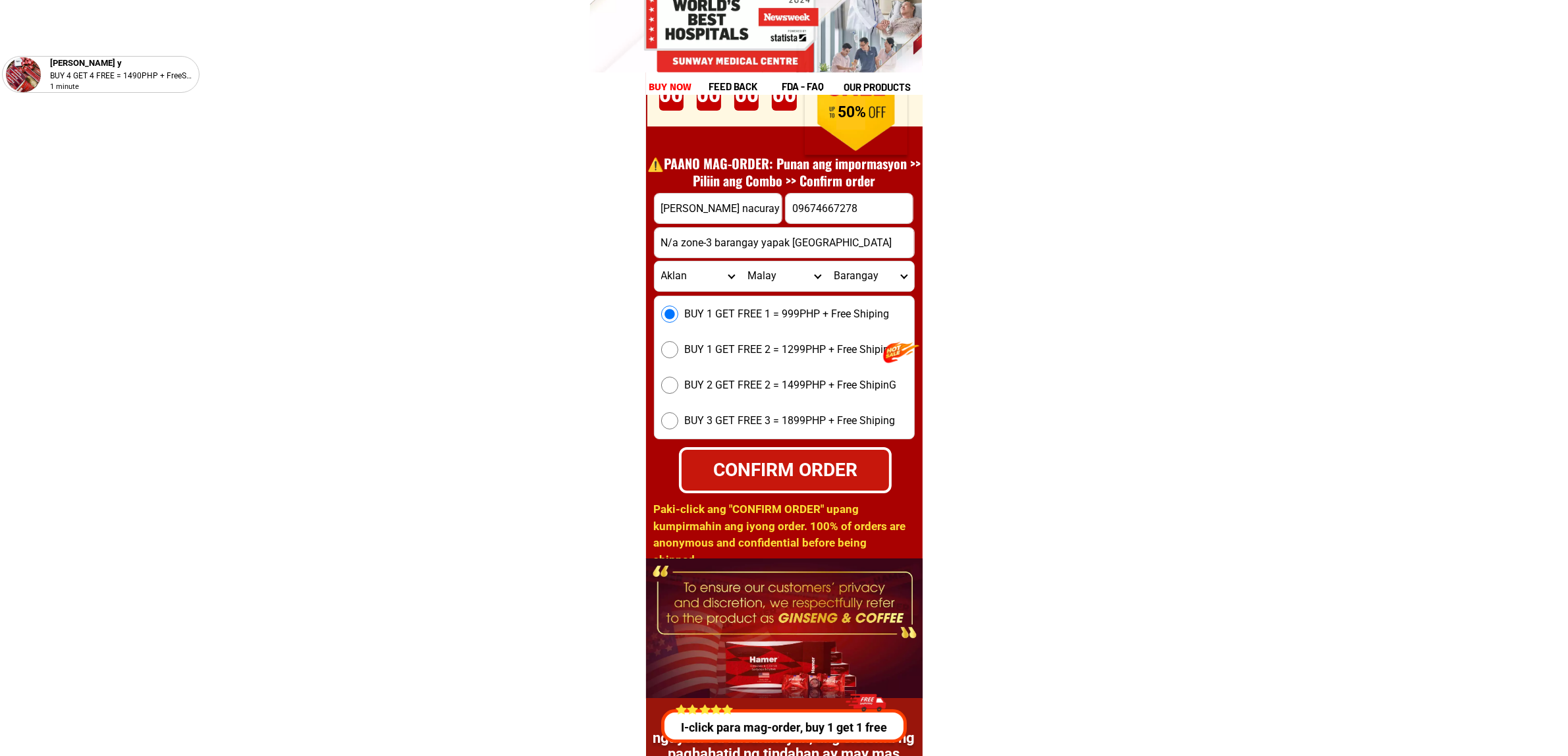
click at [864, 273] on select "Barangay Argao Balabag Balusbus Cabulihan Caticlan Cogon Cubay norte Cubay sur …" at bounding box center [870, 276] width 86 height 29
select select "63_5959206913"
click at [827, 261] on select "Barangay Argao Balabag Balusbus Cabulihan Caticlan Cogon Cubay norte Cubay sur …" at bounding box center [870, 276] width 86 height 29
click at [799, 478] on div "CONFIRM ORDER" at bounding box center [785, 469] width 212 height 28
radio input "true"
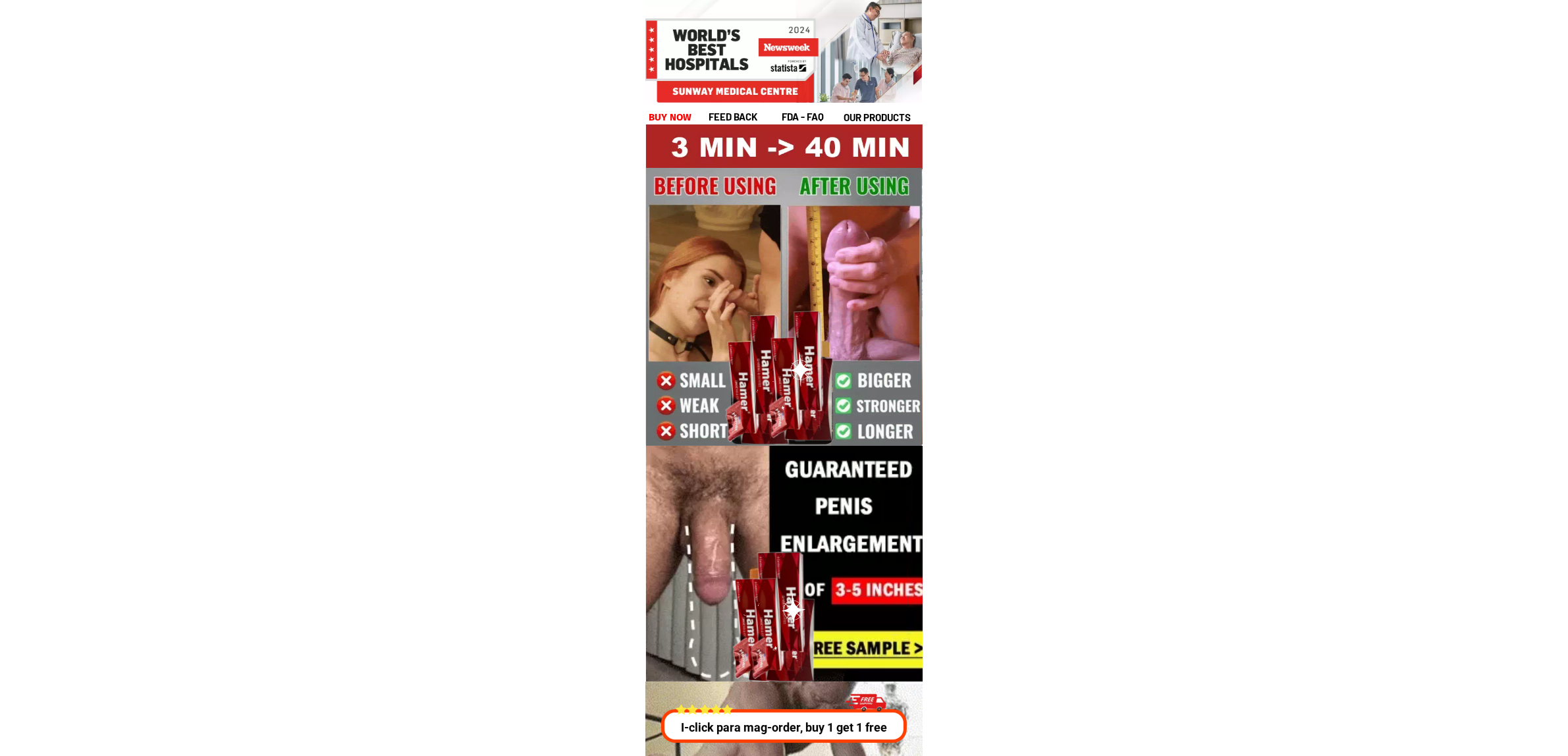
click at [664, 119] on h1 "buy now" at bounding box center [670, 117] width 44 height 15
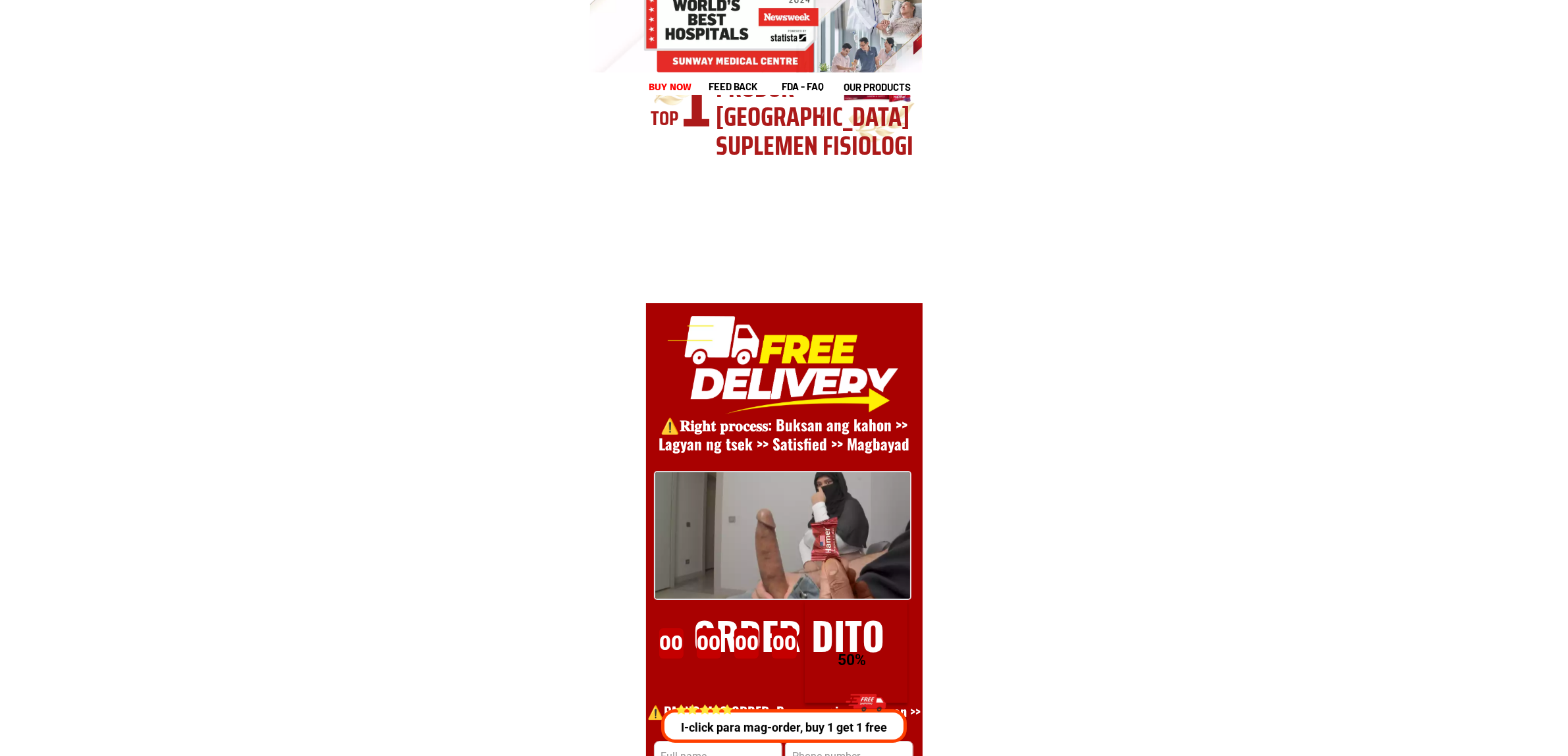
scroll to position [18117, 0]
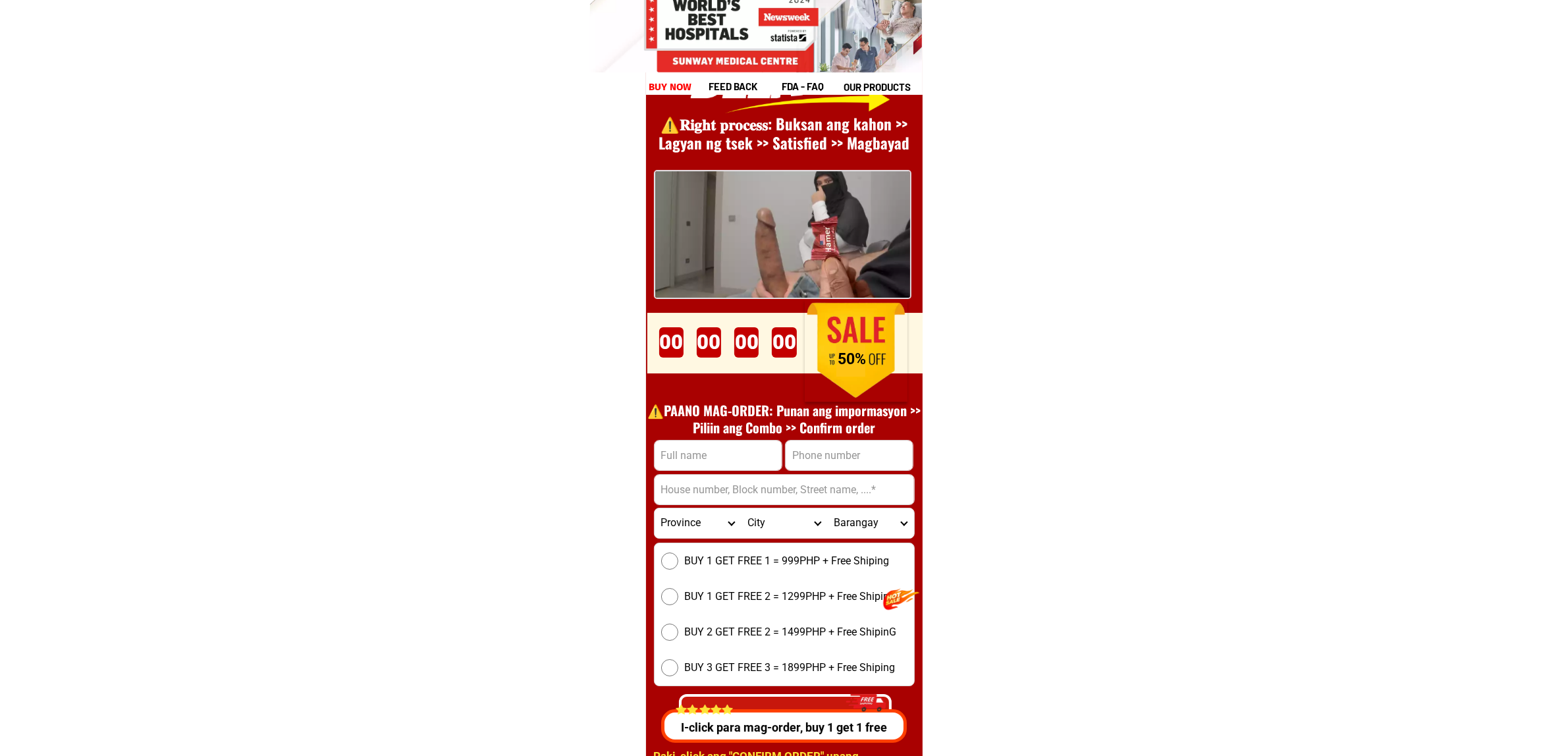
click at [736, 449] on input "Input full_name" at bounding box center [718, 455] width 127 height 29
paste input "Eubelito Doringo"
type input "Eubelito Doringo"
click at [797, 452] on input "Input phone_number" at bounding box center [849, 455] width 127 height 29
paste input "09212069367"
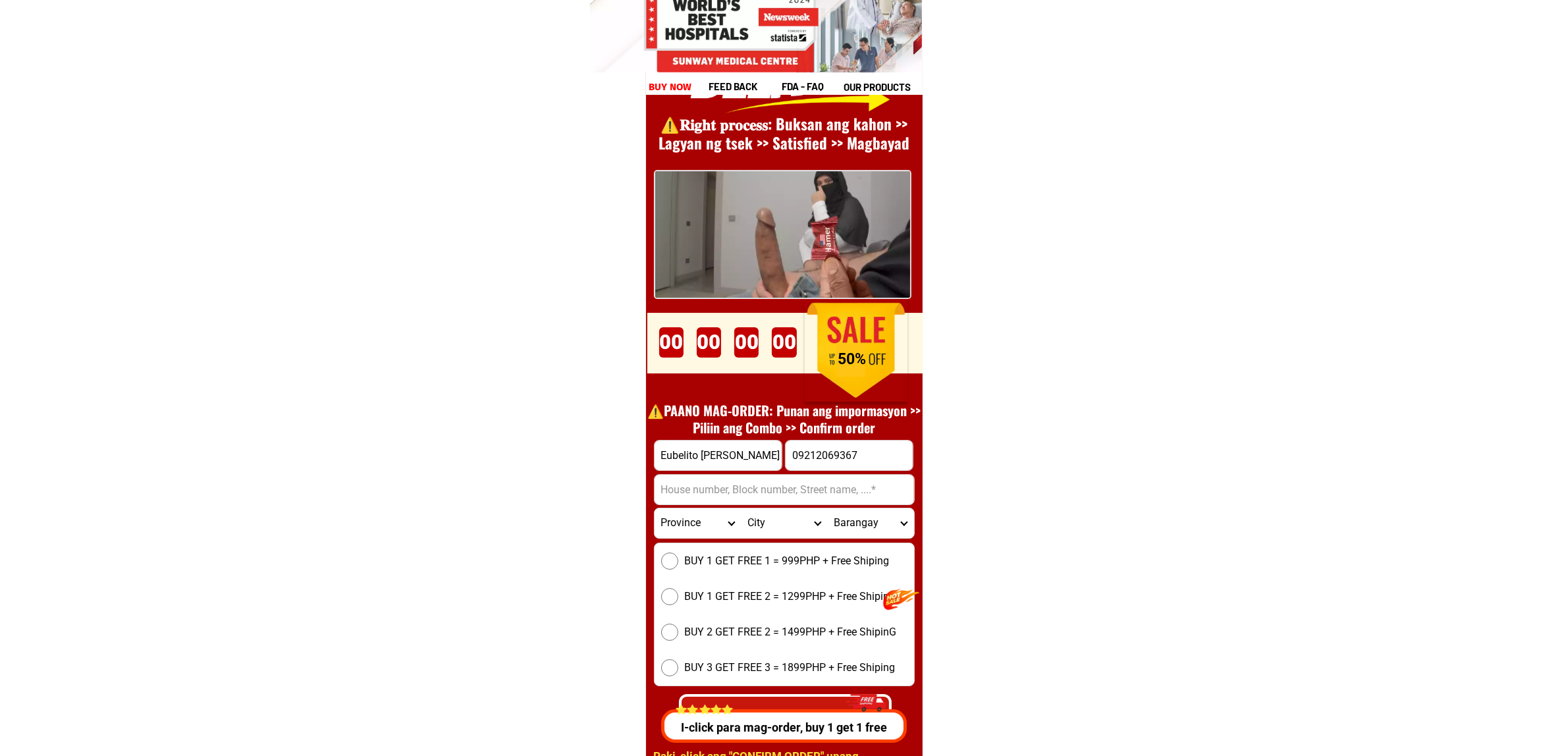
type input "09212069367"
click at [758, 497] on input "Input address" at bounding box center [784, 489] width 259 height 29
paste input "300 kabatuhan st mantika compuod barangay 168 deparo, Barangay 168, CALOOCAN, M…"
type input "300 kabatuhan st mantika compuod barangay 168 deparo, Barangay 168, CALOOCAN, M…"
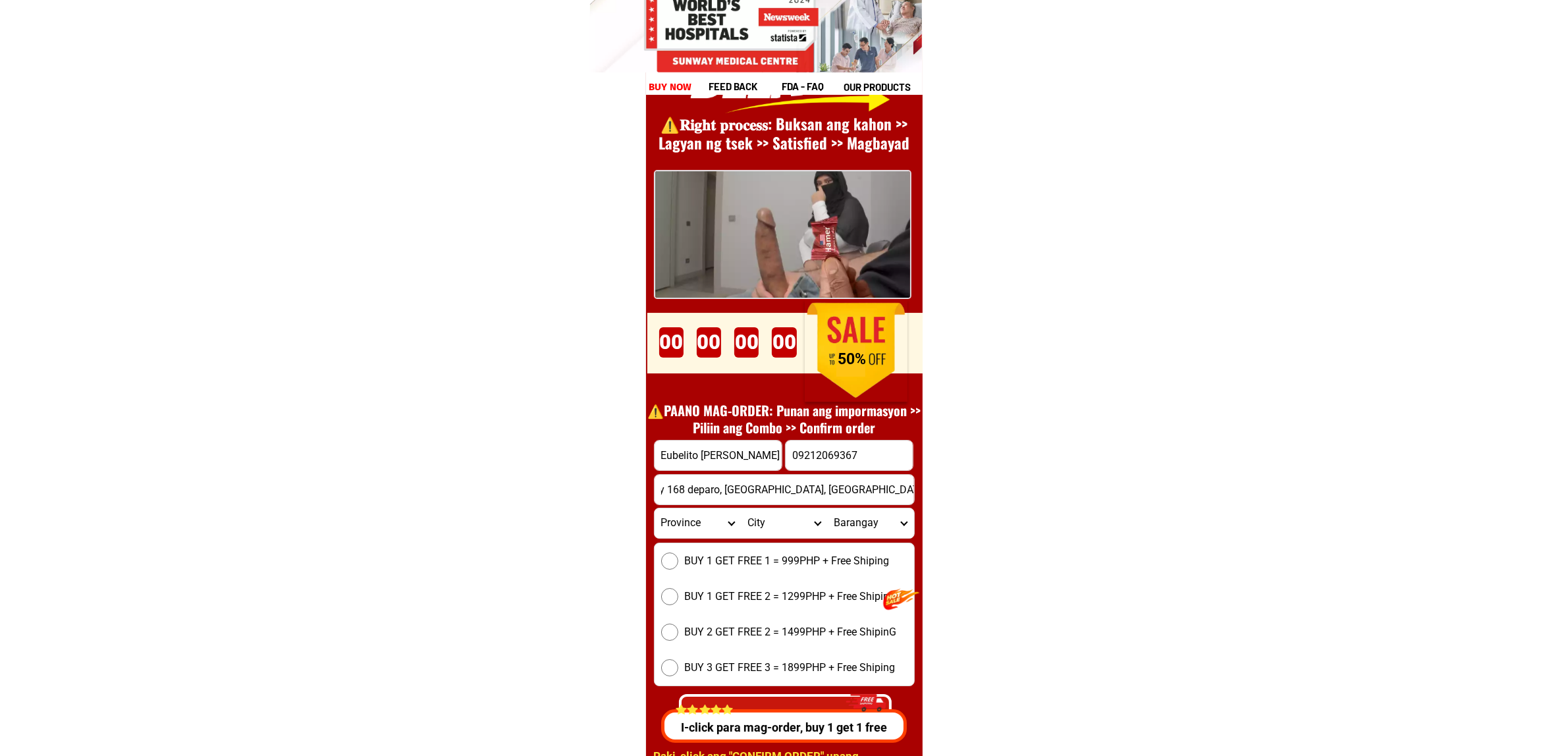
click at [685, 563] on span "BUY 1 GET FREE 1 = 999PHP + Free Shiping" at bounding box center [788, 561] width 205 height 16
click at [679, 563] on input "BUY 1 GET FREE 1 = 999PHP + Free Shiping" at bounding box center [670, 561] width 17 height 17
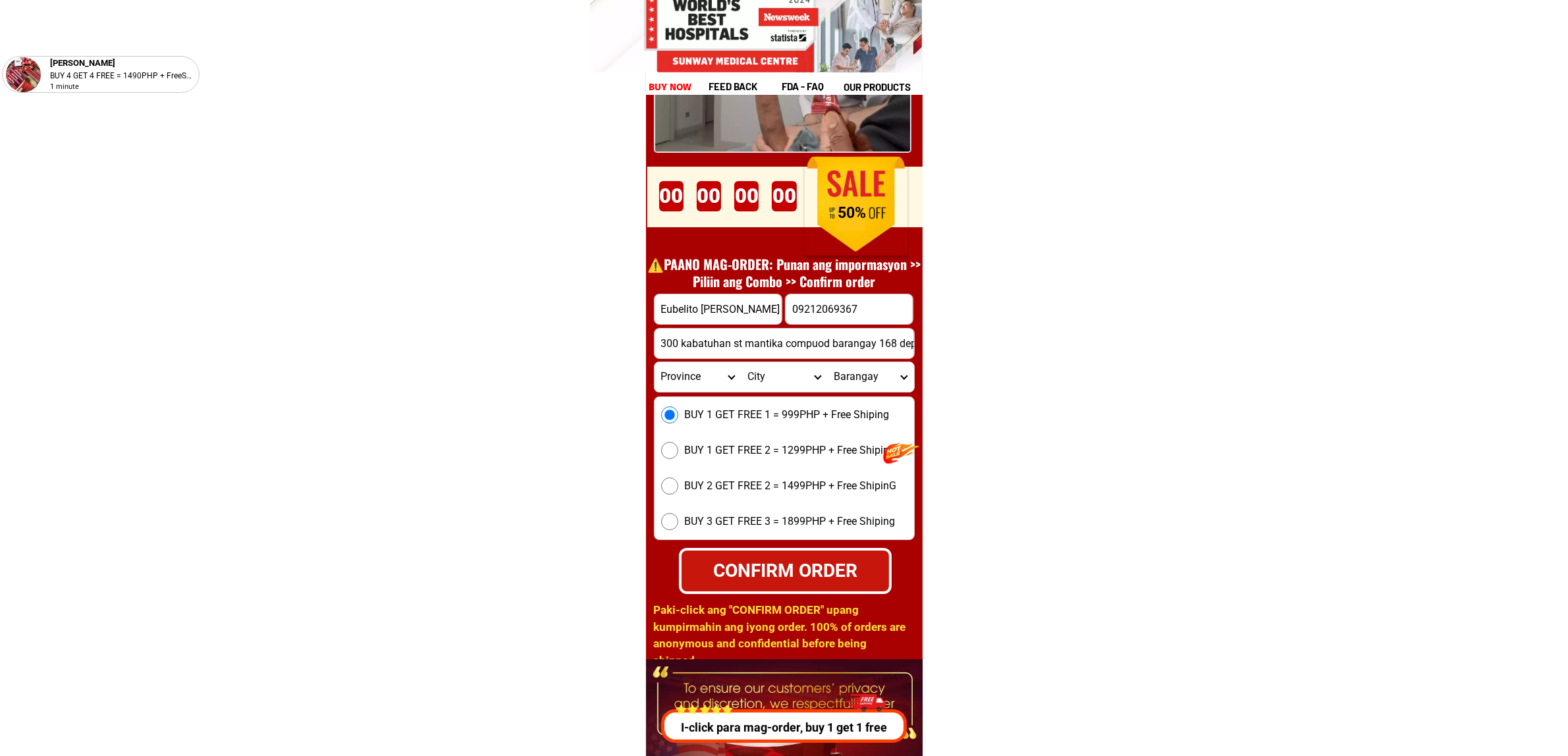
scroll to position [18282, 0]
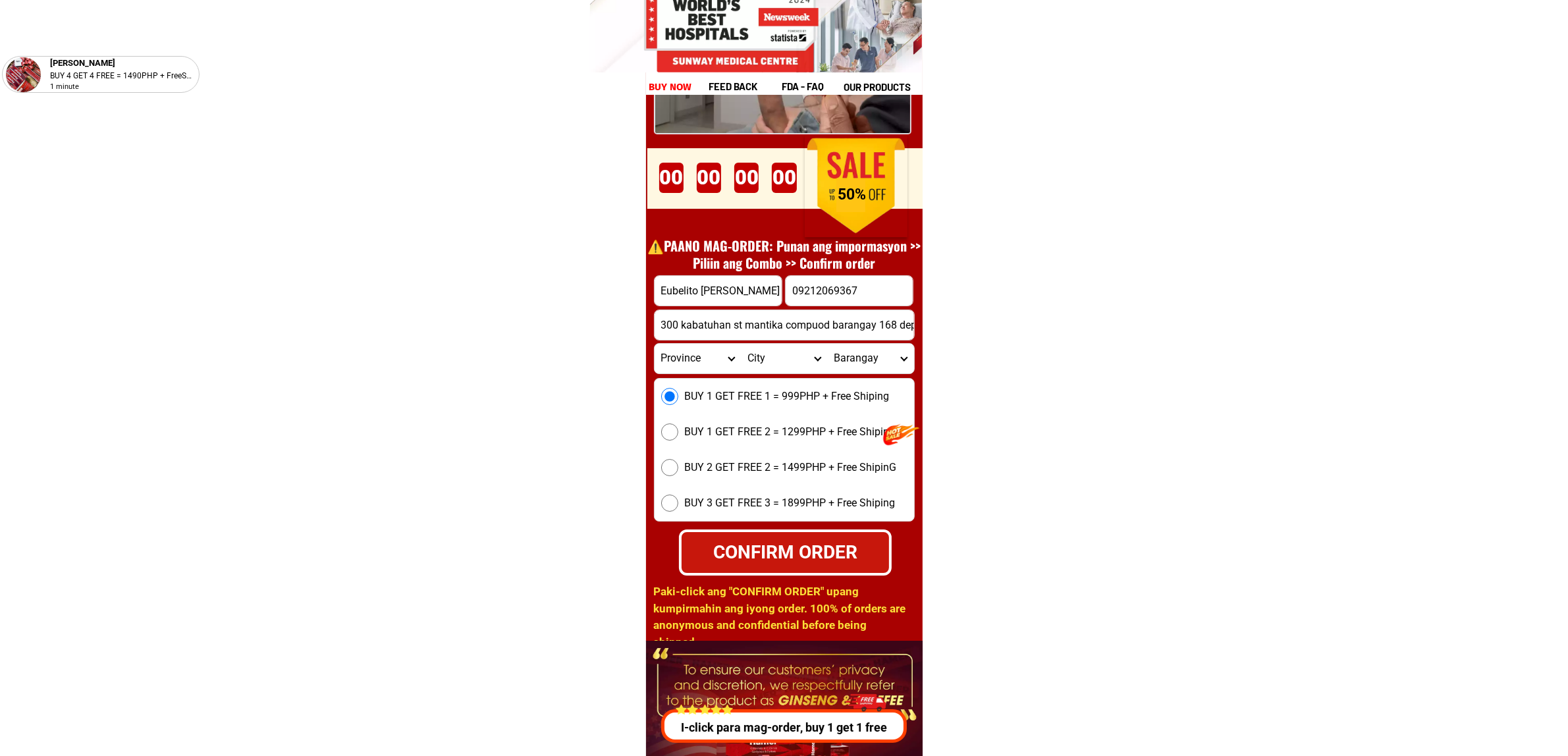
click at [775, 545] on div "CONFIRM ORDER" at bounding box center [785, 551] width 211 height 28
radio input "true"
